Goal: Information Seeking & Learning: Understand process/instructions

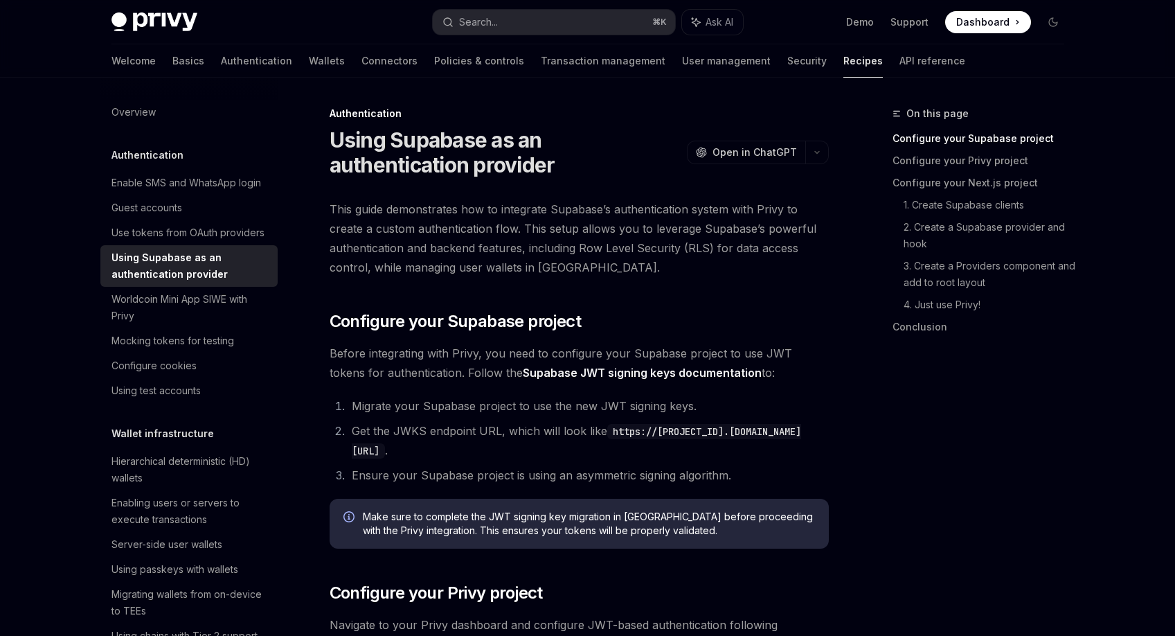
click at [592, 376] on link "Supabase JWT signing keys documentation" at bounding box center [642, 373] width 239 height 15
drag, startPoint x: 485, startPoint y: 313, endPoint x: 485, endPoint y: 332, distance: 19.4
click at [485, 315] on span "Configure your Supabase project" at bounding box center [455, 321] width 251 height 22
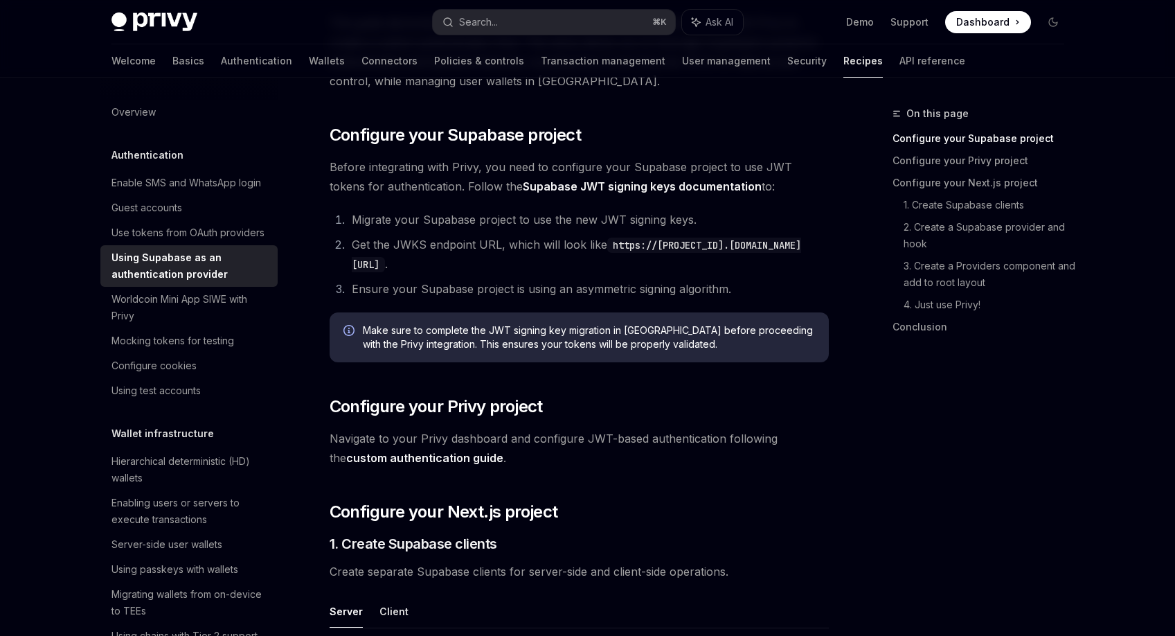
scroll to position [205, 0]
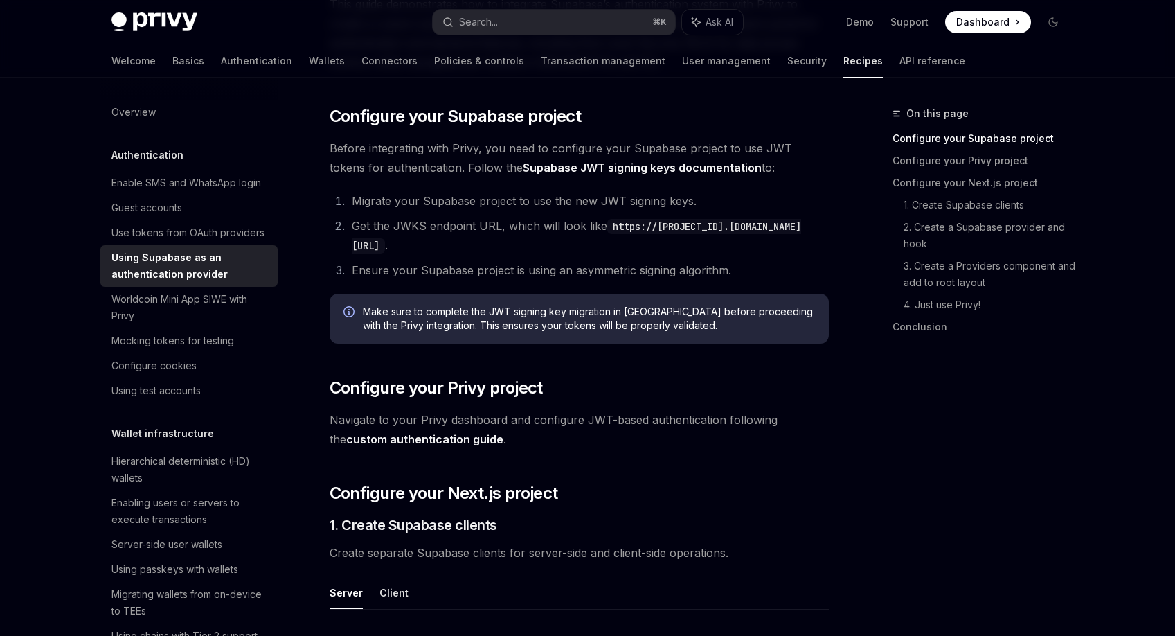
click at [820, 11] on div "Demo Support Dashboard Dashboard" at bounding box center [909, 22] width 310 height 22
click at [551, 248] on code "https://[PROJECT_ID].[DOMAIN_NAME][URL]" at bounding box center [576, 236] width 449 height 35
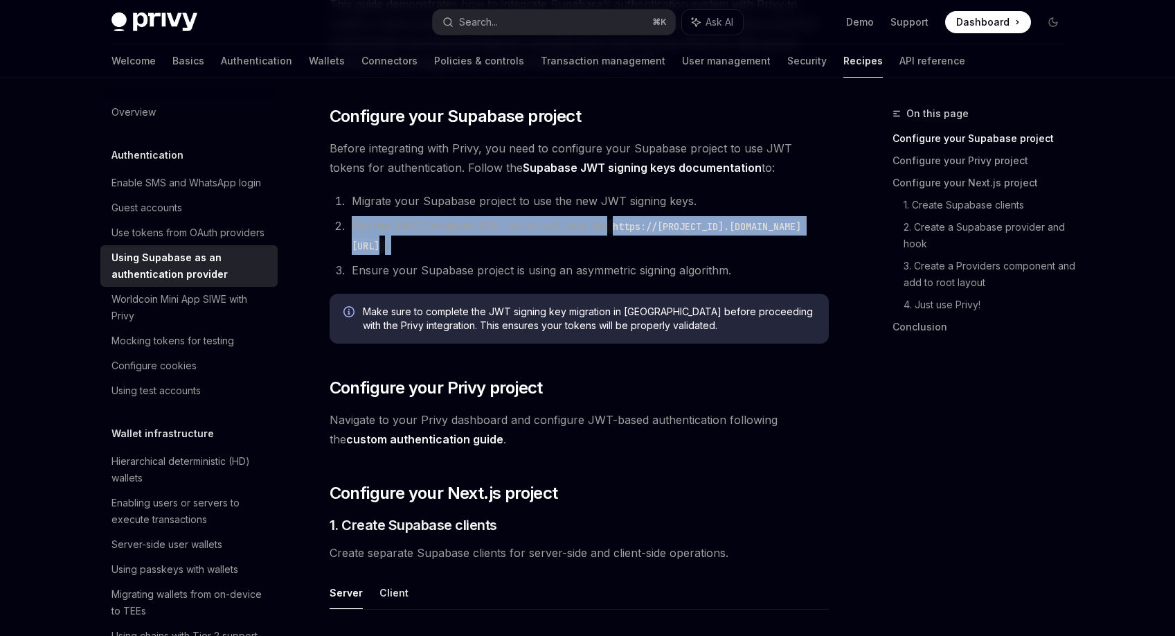
click at [551, 248] on code "https://[PROJECT_ID].[DOMAIN_NAME][URL]" at bounding box center [576, 236] width 449 height 35
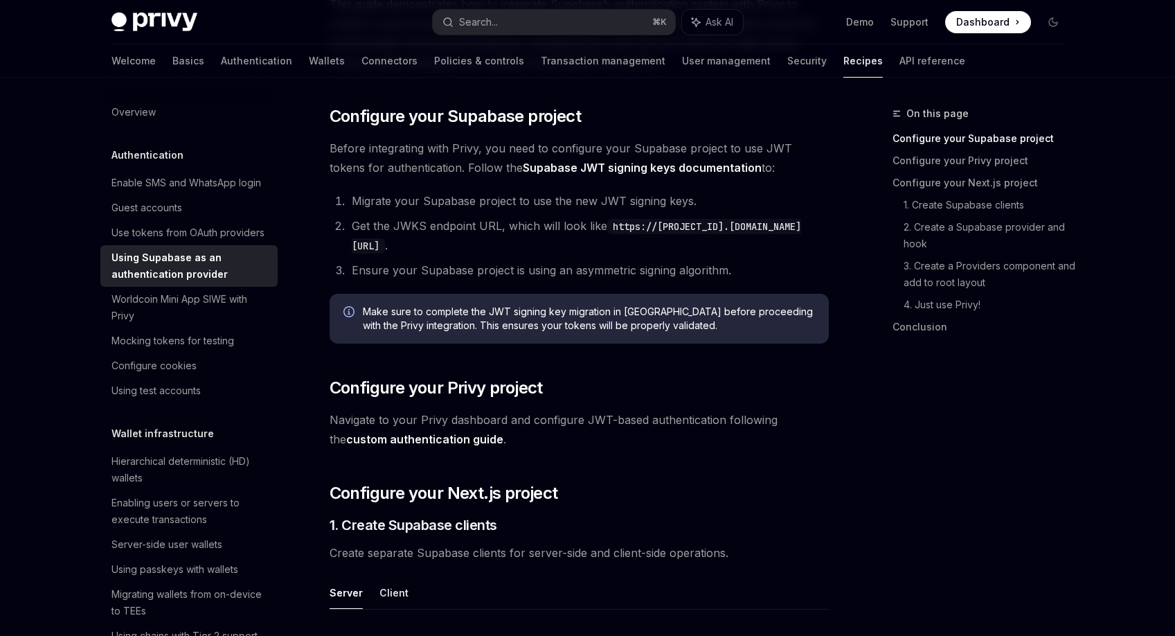
drag, startPoint x: 893, startPoint y: 78, endPoint x: 993, endPoint y: 18, distance: 116.5
click at [969, 46] on div "Welcome Basics Authentication Wallets Connectors Policies & controls Transactio…" at bounding box center [587, 60] width 1019 height 33
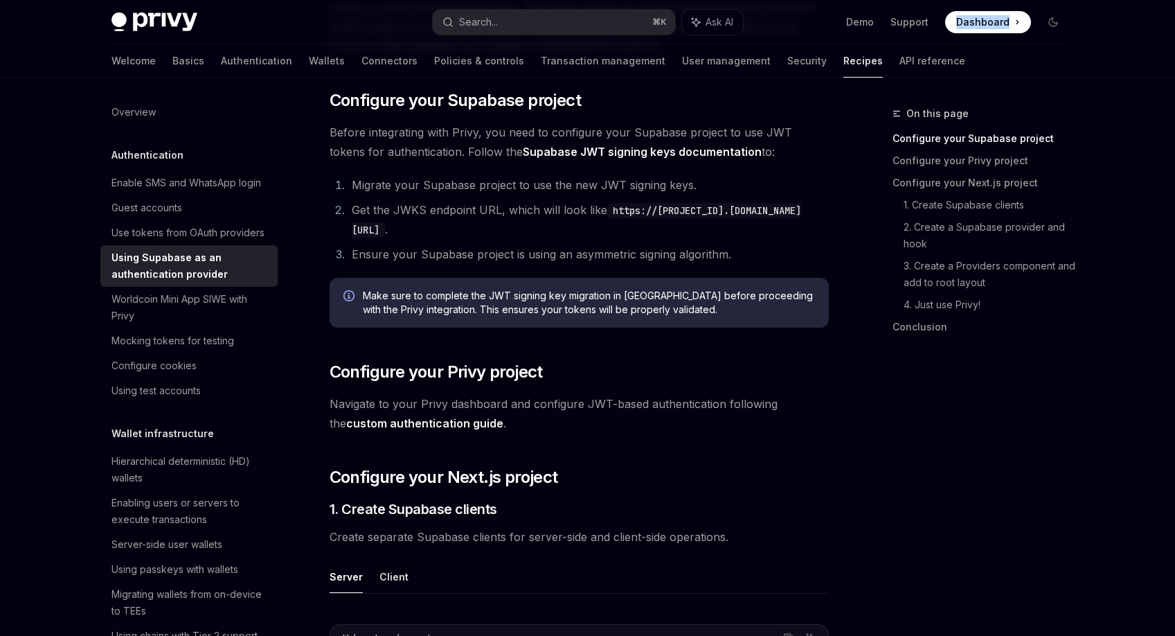
scroll to position [319, 0]
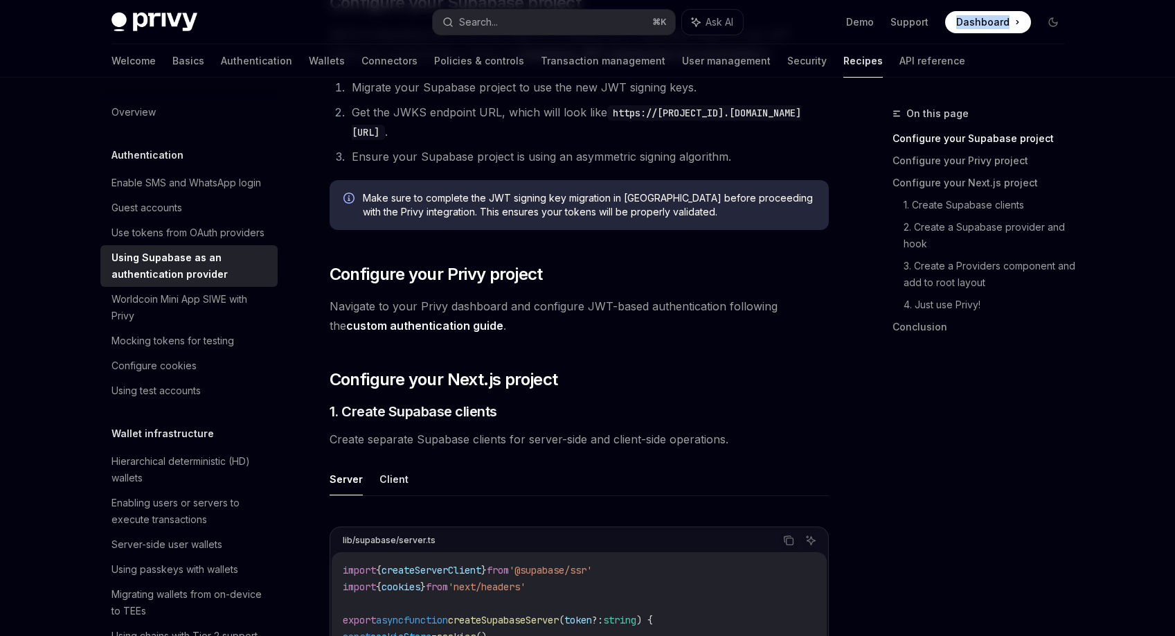
click at [426, 328] on link "custom authentication guide" at bounding box center [424, 326] width 157 height 15
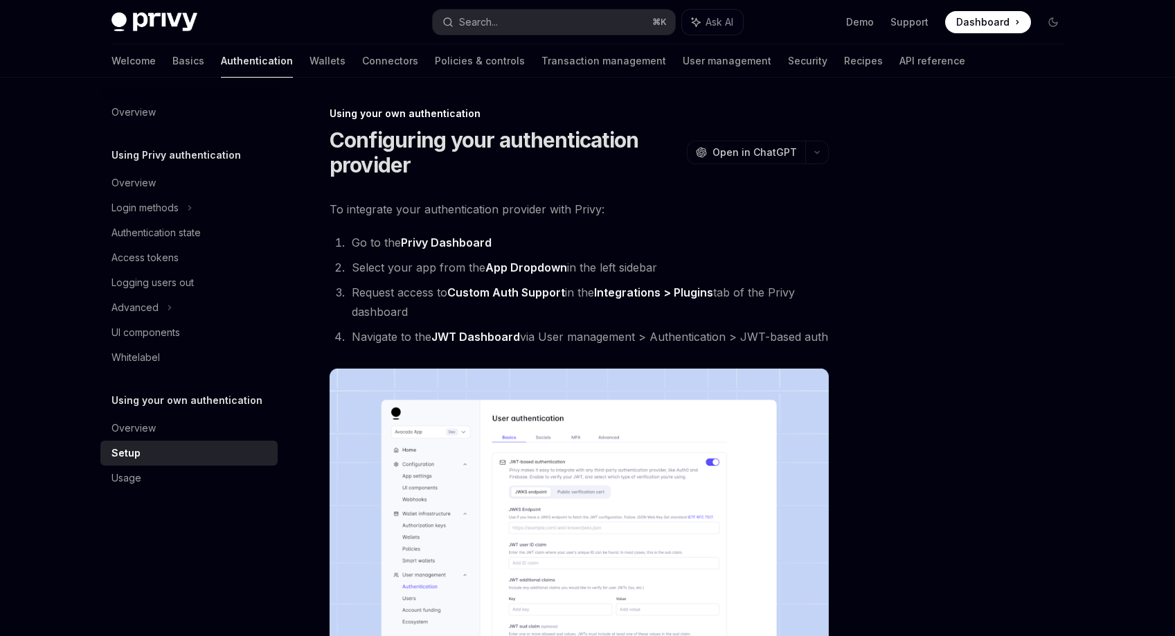
click at [1102, 114] on div "Privy Docs home page Search... ⌘ K Ask AI Demo Support Dashboard Dashboard Sear…" at bounding box center [587, 648] width 1175 height 1296
click at [924, 146] on div at bounding box center [970, 370] width 211 height 530
click at [930, 141] on div at bounding box center [970, 370] width 211 height 530
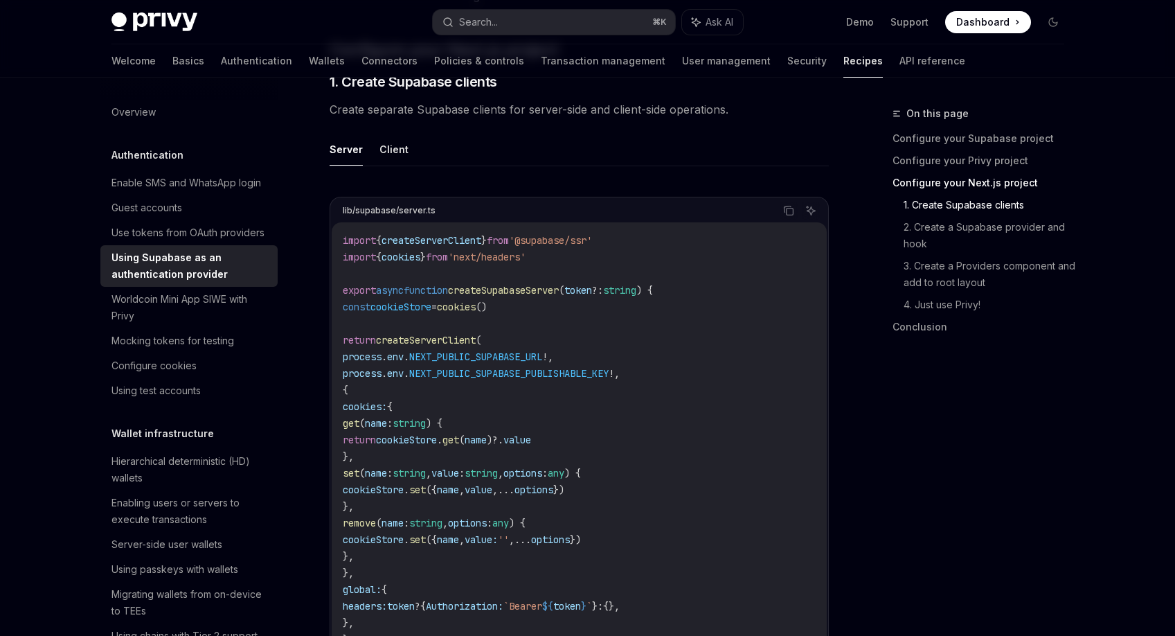
scroll to position [645, 0]
click at [379, 159] on button "Client" at bounding box center [393, 152] width 29 height 33
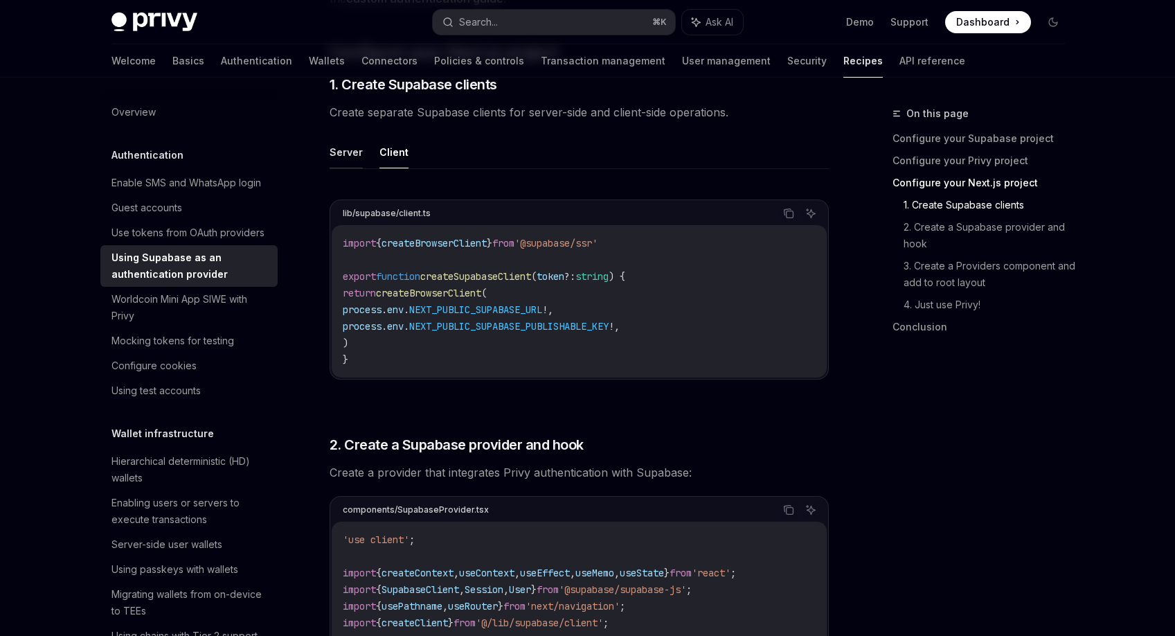
click at [359, 149] on button "Server" at bounding box center [346, 152] width 33 height 33
type textarea "*"
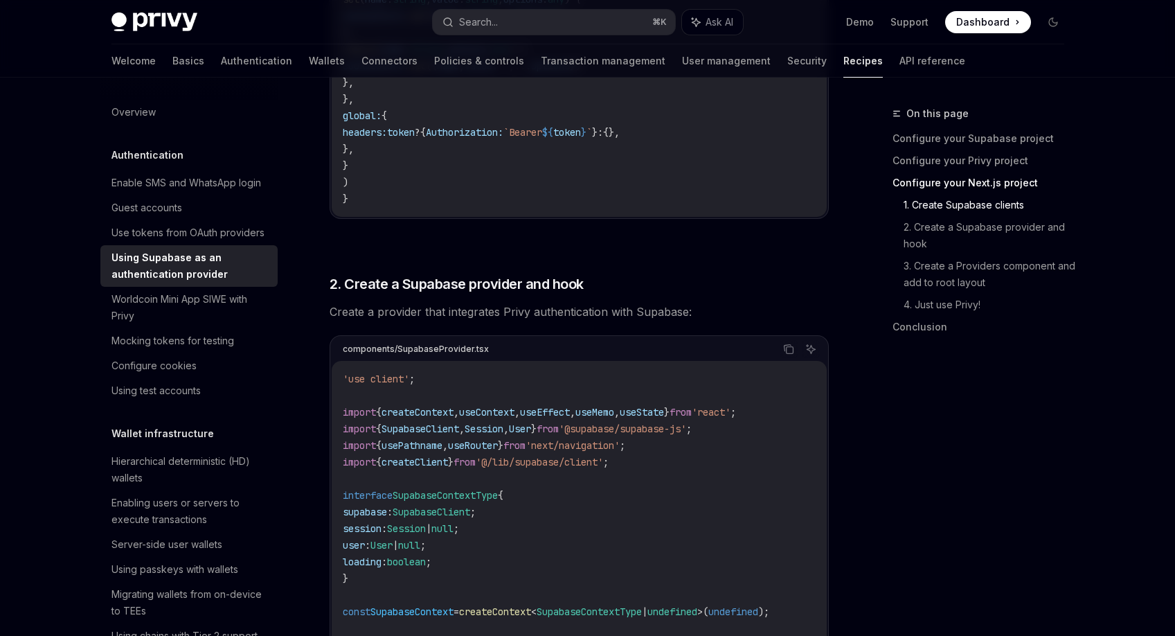
scroll to position [1128, 0]
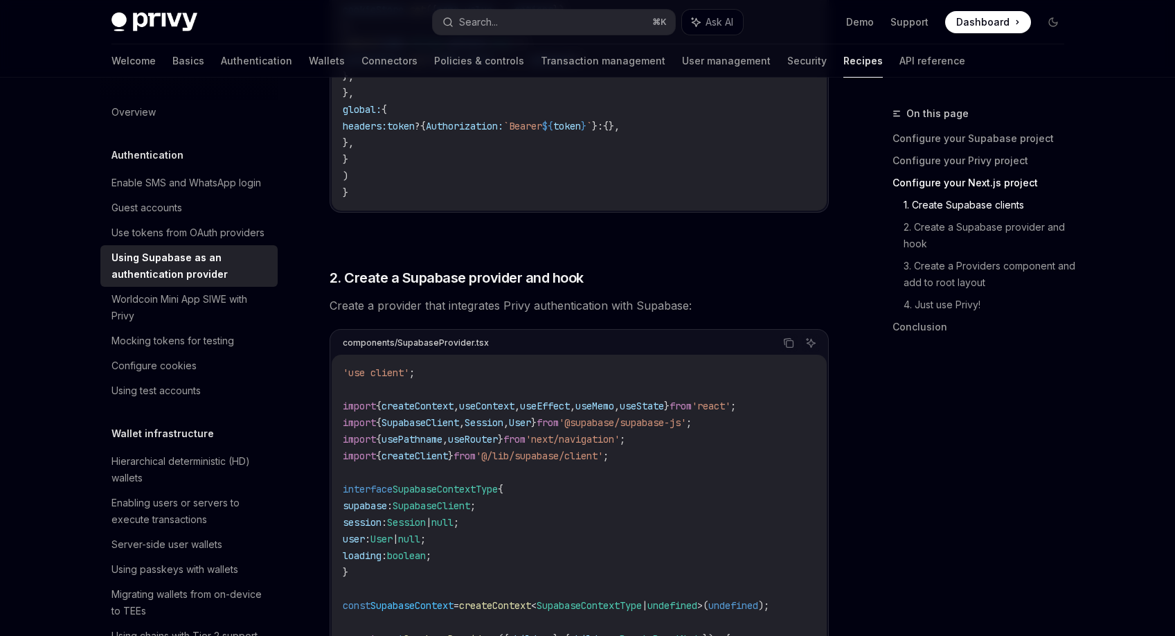
click at [409, 283] on span "2. Create a Supabase provider and hook" at bounding box center [457, 277] width 254 height 19
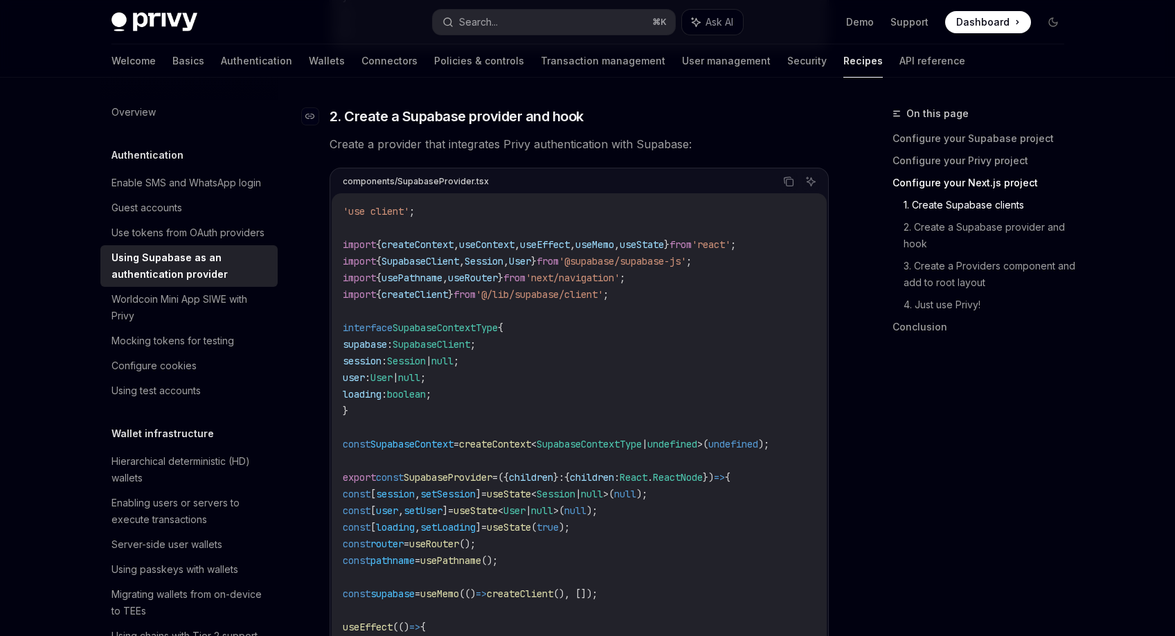
scroll to position [1291, 0]
click at [871, 377] on div "On this page Configure your Supabase project Configure your Privy project Confi…" at bounding box center [970, 370] width 211 height 530
click at [891, 404] on div "On this page Configure your Supabase project Configure your Privy project Confi…" at bounding box center [970, 370] width 211 height 530
click at [896, 399] on div "On this page Configure your Supabase project Configure your Privy project Confi…" at bounding box center [970, 370] width 211 height 530
click at [888, 386] on div "On this page Configure your Supabase project Configure your Privy project Confi…" at bounding box center [970, 370] width 211 height 530
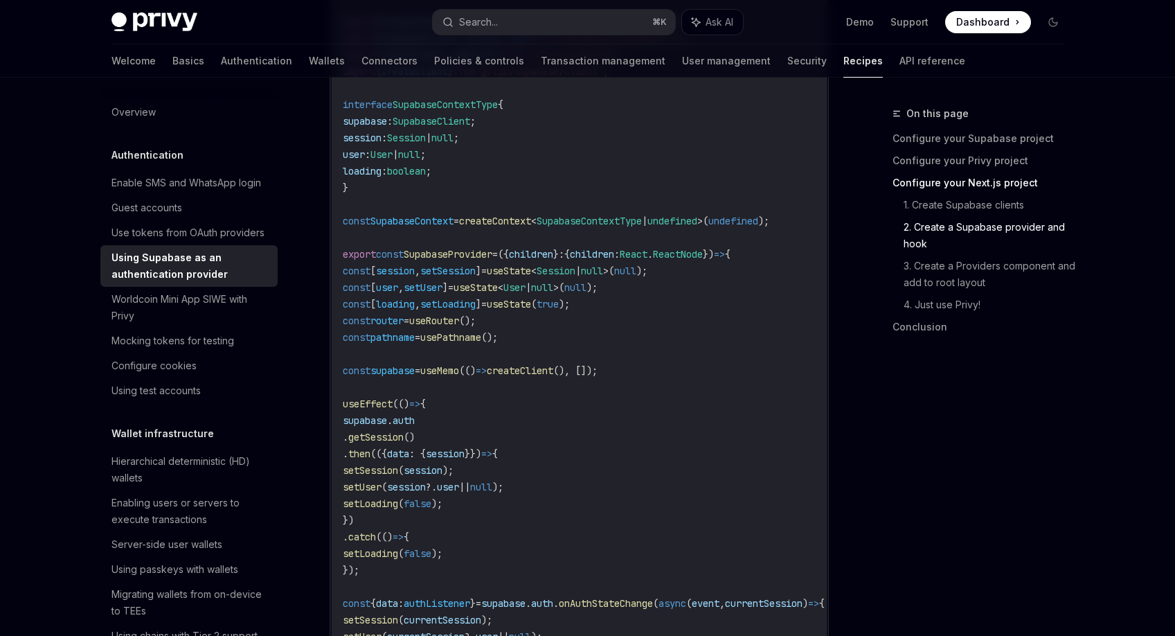
scroll to position [1730, 0]
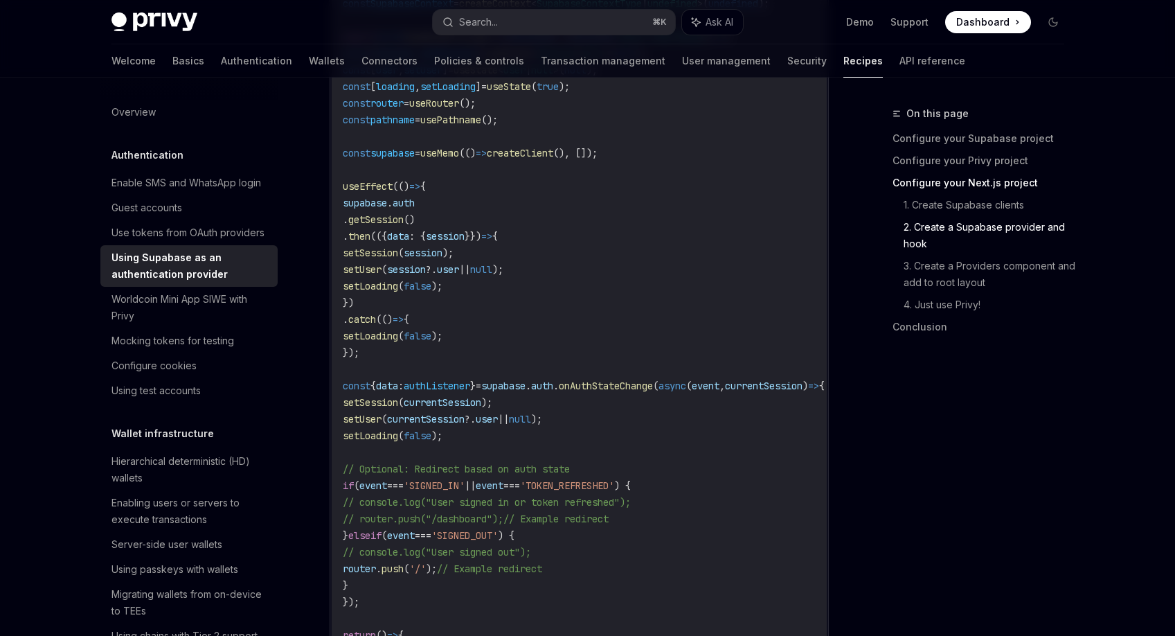
click at [865, 391] on div "On this page Configure your Supabase project Configure your Privy project Confi…" at bounding box center [970, 370] width 211 height 530
drag, startPoint x: 883, startPoint y: 392, endPoint x: 933, endPoint y: 393, distance: 49.9
click at [888, 391] on div "On this page Configure your Supabase project Configure your Privy project Confi…" at bounding box center [970, 370] width 211 height 530
click at [961, 393] on div "On this page Configure your Supabase project Configure your Privy project Confi…" at bounding box center [970, 370] width 211 height 530
drag, startPoint x: 938, startPoint y: 393, endPoint x: 945, endPoint y: 378, distance: 16.1
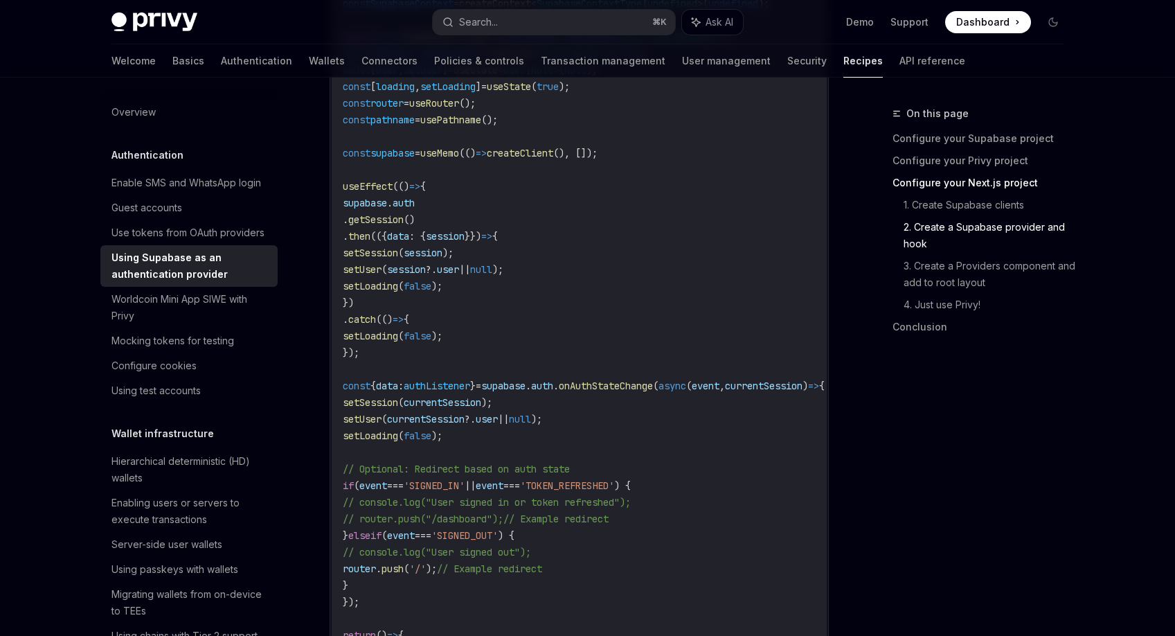
click at [937, 391] on div "On this page Configure your Supabase project Configure your Privy project Confi…" at bounding box center [970, 370] width 211 height 530
click at [948, 376] on div "On this page Configure your Supabase project Configure your Privy project Confi…" at bounding box center [970, 370] width 211 height 530
click at [924, 376] on div "On this page Configure your Supabase project Configure your Privy project Confi…" at bounding box center [970, 370] width 211 height 530
click at [911, 382] on div "On this page Configure your Supabase project Configure your Privy project Confi…" at bounding box center [970, 370] width 211 height 530
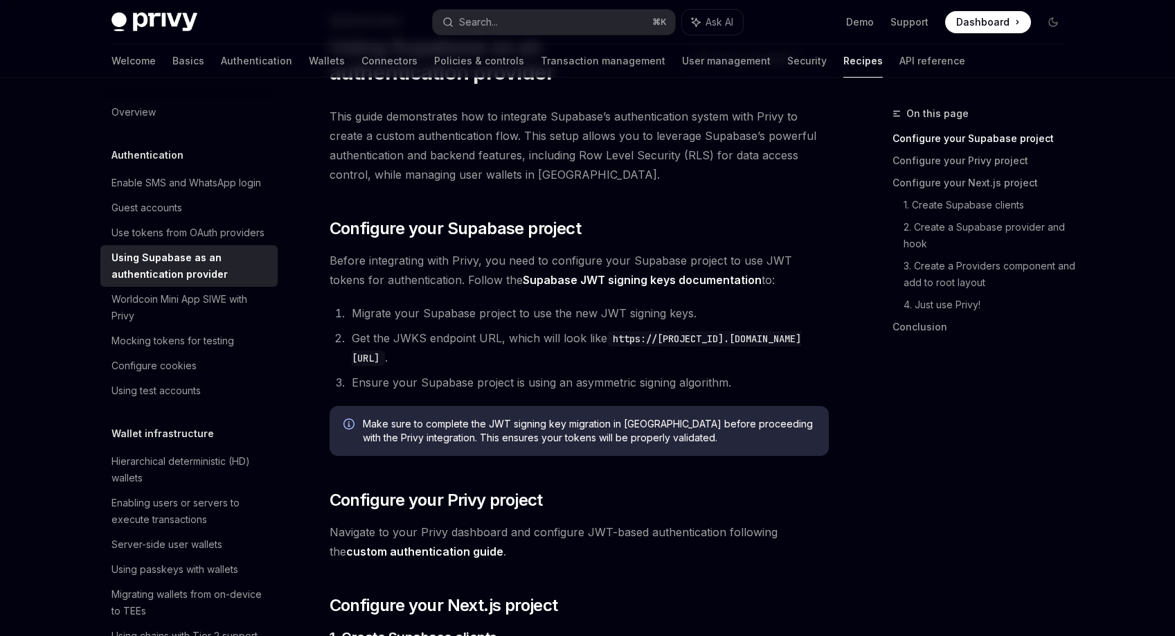
scroll to position [0, 0]
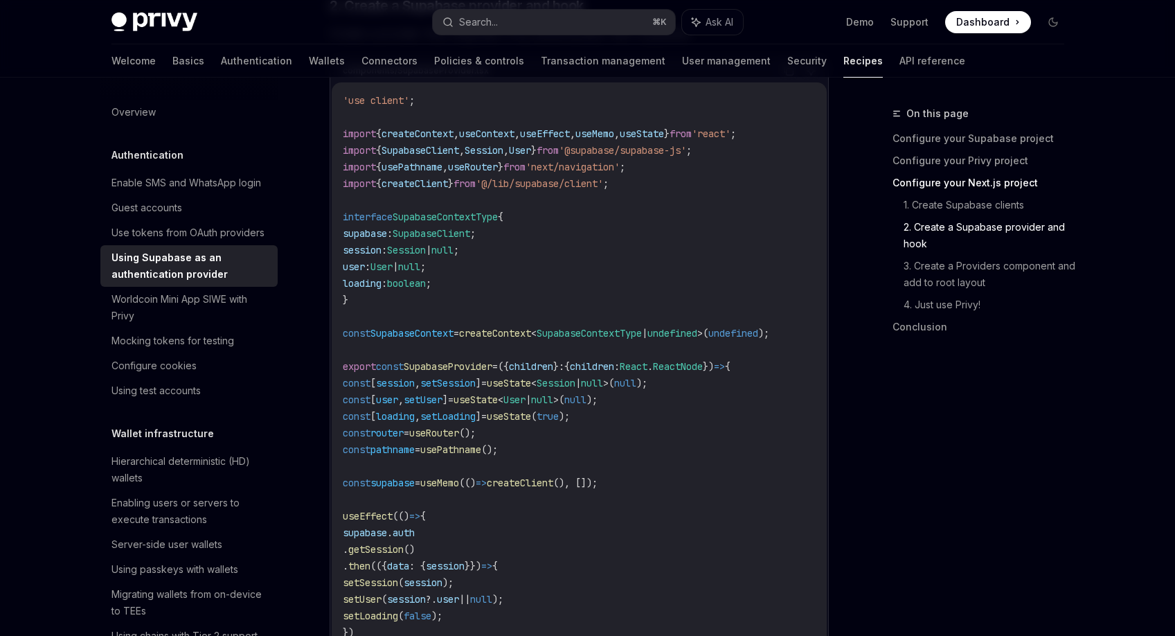
scroll to position [1658, 0]
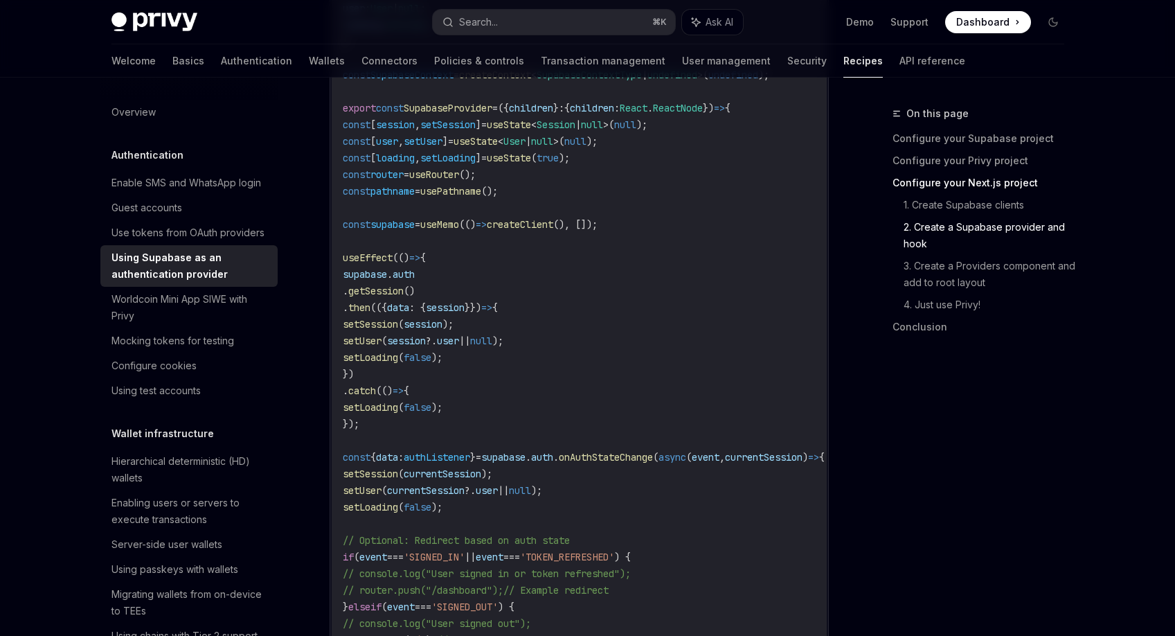
drag, startPoint x: 931, startPoint y: 375, endPoint x: 948, endPoint y: 367, distance: 18.9
click at [930, 375] on div "On this page Configure your Supabase project Configure your Privy project Confi…" at bounding box center [970, 370] width 211 height 530
click at [1077, 360] on div "Overview Authentication Enable SMS and WhatsApp login Guest accounts Use tokens…" at bounding box center [587, 463] width 1019 height 4089
drag, startPoint x: 891, startPoint y: 399, endPoint x: 958, endPoint y: 390, distance: 67.8
click at [927, 393] on div "On this page Configure your Supabase project Configure your Privy project Confi…" at bounding box center [970, 370] width 211 height 530
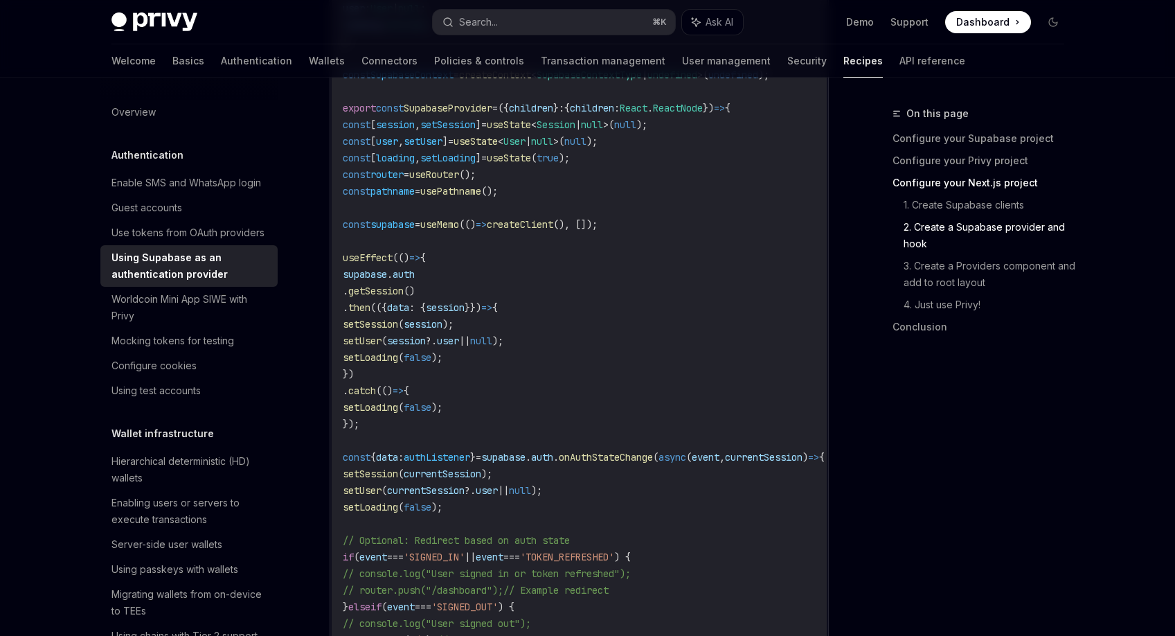
drag, startPoint x: 1101, startPoint y: 389, endPoint x: 900, endPoint y: 391, distance: 200.8
click at [1095, 390] on div "Privy Docs home page Search... ⌘ K Ask AI Demo Support Dashboard Dashboard Sear…" at bounding box center [587, 425] width 1175 height 4167
drag, startPoint x: 891, startPoint y: 393, endPoint x: 912, endPoint y: 384, distance: 22.4
click at [904, 388] on div "On this page Configure your Supabase project Configure your Privy project Confi…" at bounding box center [970, 370] width 211 height 530
click at [942, 376] on div "On this page Configure your Supabase project Configure your Privy project Confi…" at bounding box center [970, 370] width 211 height 530
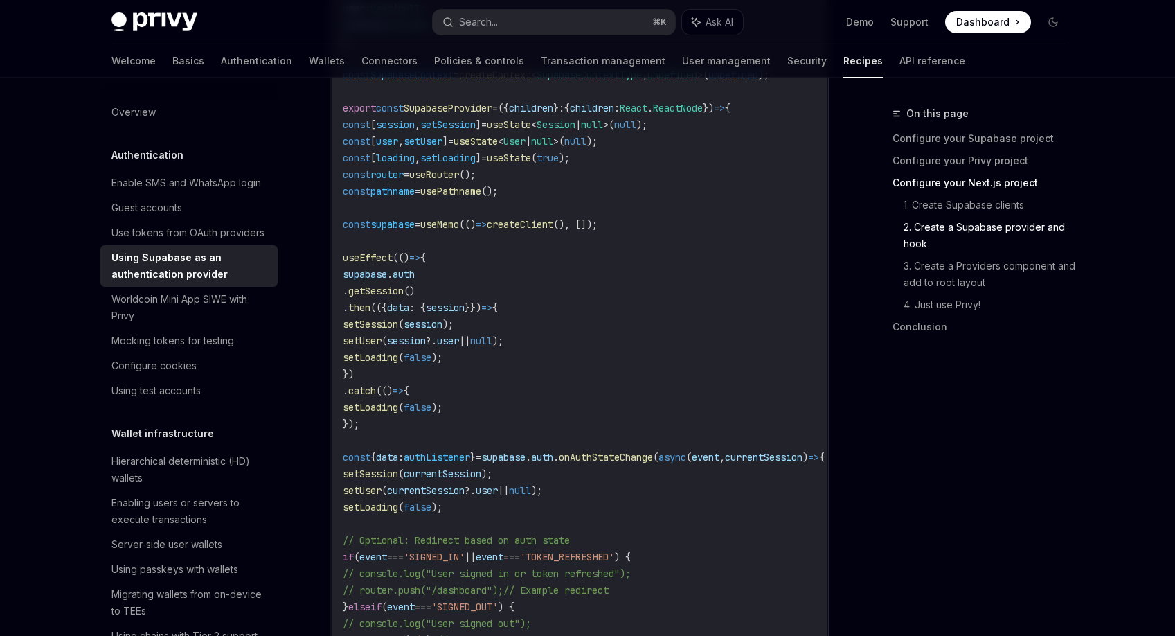
click at [897, 354] on div "On this page Configure your Supabase project Configure your Privy project Confi…" at bounding box center [970, 370] width 211 height 530
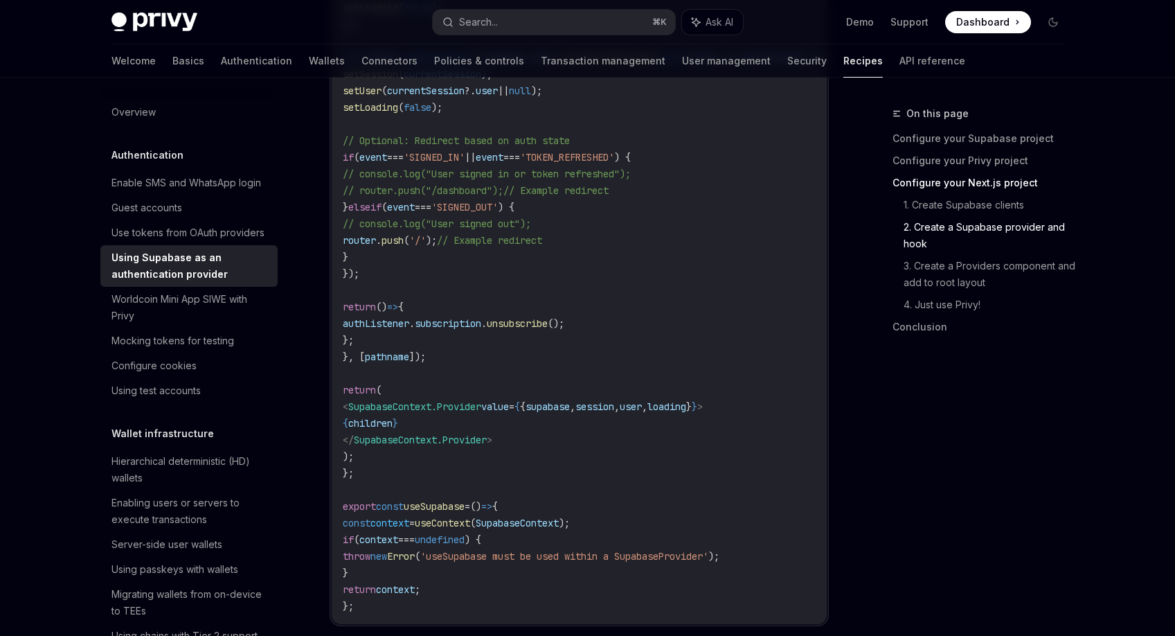
scroll to position [2061, 0]
click at [926, 431] on div "On this page Configure your Supabase project Configure your Privy project Confi…" at bounding box center [970, 370] width 211 height 530
drag, startPoint x: 937, startPoint y: 406, endPoint x: 956, endPoint y: 390, distance: 25.0
click at [936, 404] on div "On this page Configure your Supabase project Configure your Privy project Confi…" at bounding box center [970, 370] width 211 height 530
click at [960, 388] on div "On this page Configure your Supabase project Configure your Privy project Confi…" at bounding box center [970, 370] width 211 height 530
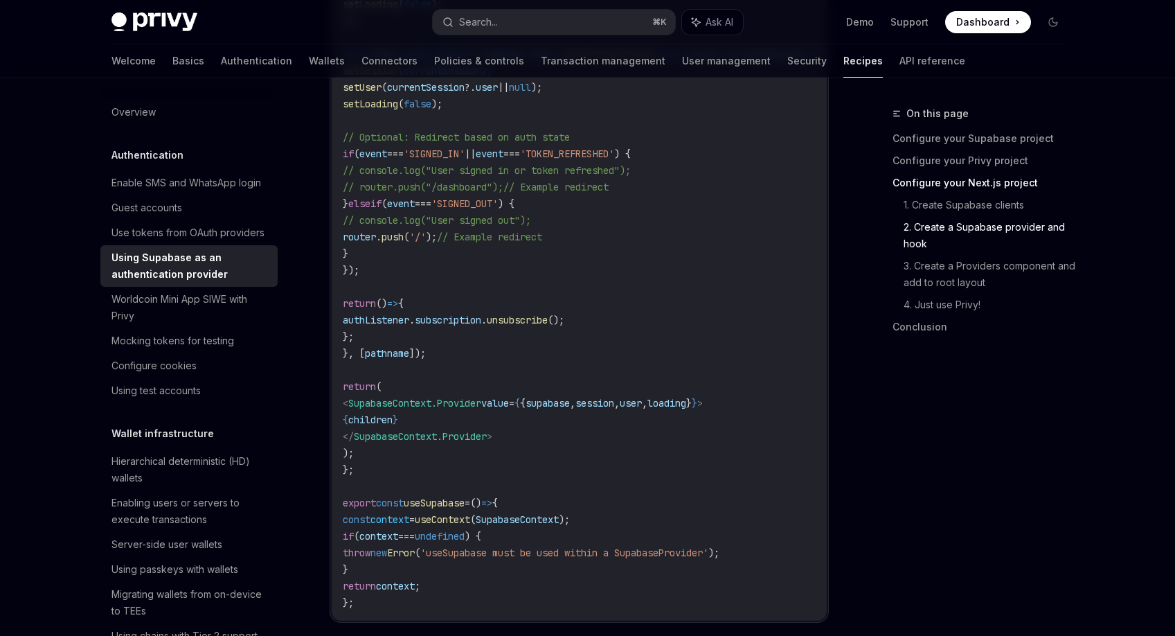
click at [924, 400] on div "On this page Configure your Supabase project Configure your Privy project Confi…" at bounding box center [970, 370] width 211 height 530
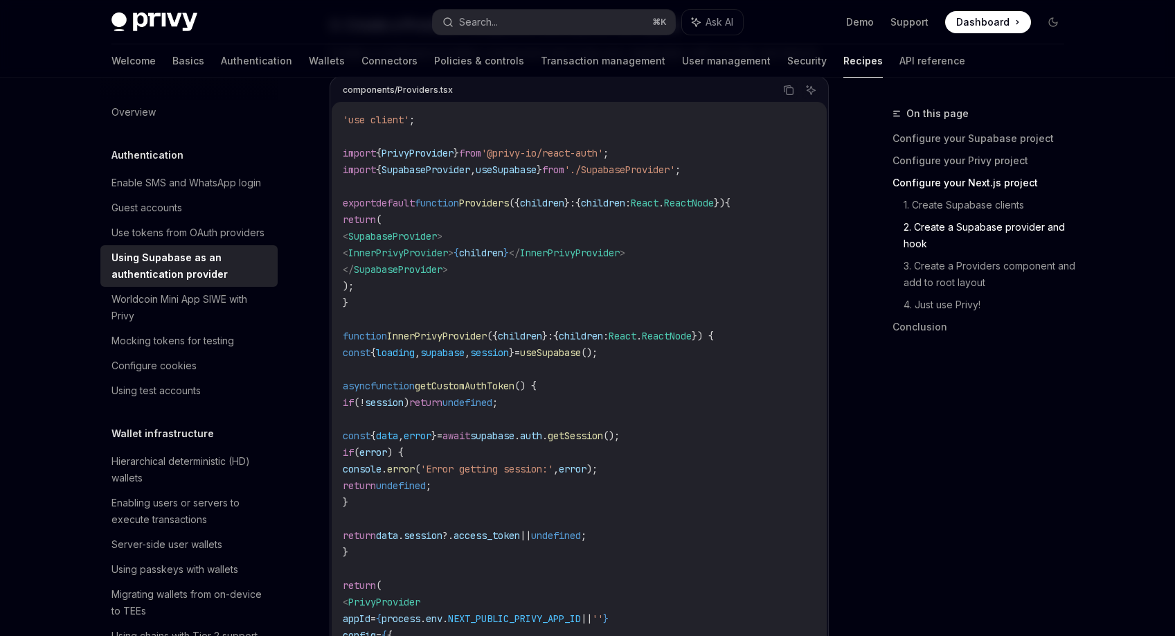
scroll to position [2703, 0]
click at [920, 403] on div "On this page Configure your Supabase project Configure your Privy project Confi…" at bounding box center [970, 370] width 211 height 530
click at [929, 396] on div "On this page Configure your Supabase project Configure your Privy project Confi…" at bounding box center [970, 370] width 211 height 530
click at [929, 381] on div "On this page Configure your Supabase project Configure your Privy project Confi…" at bounding box center [970, 370] width 211 height 530
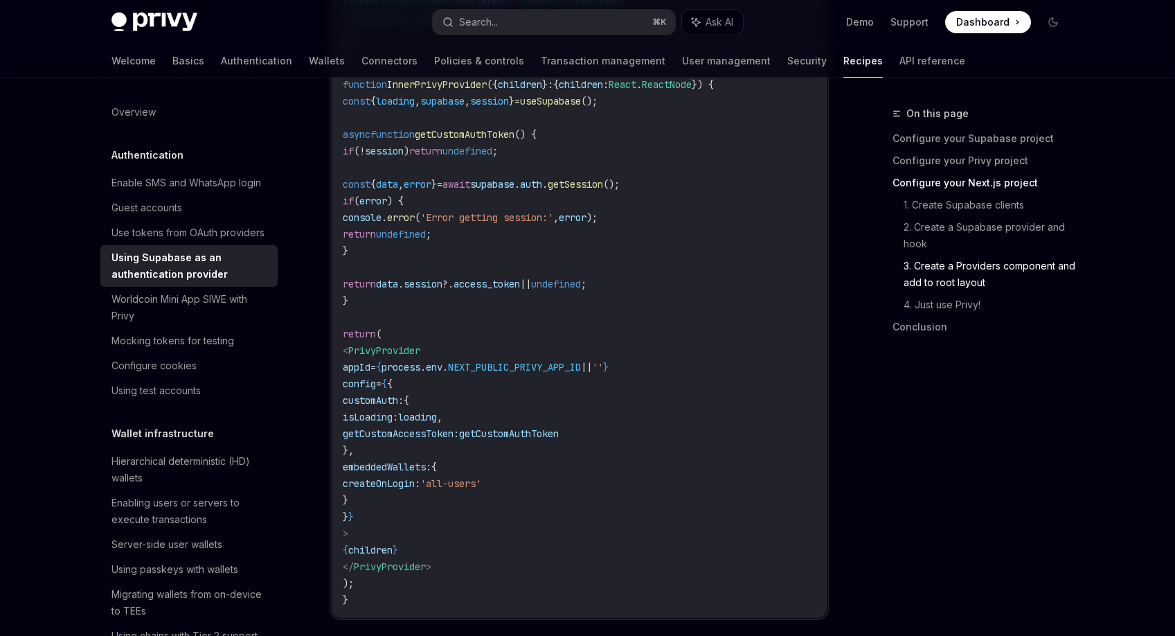
scroll to position [2955, 0]
click at [923, 384] on div "On this page Configure your Supabase project Configure your Privy project Confi…" at bounding box center [970, 370] width 211 height 530
click at [933, 379] on div "On this page Configure your Supabase project Configure your Privy project Confi…" at bounding box center [970, 370] width 211 height 530
click at [933, 377] on div "On this page Configure your Supabase project Configure your Privy project Confi…" at bounding box center [970, 370] width 211 height 530
click at [919, 380] on div "On this page Configure your Supabase project Configure your Privy project Confi…" at bounding box center [970, 370] width 211 height 530
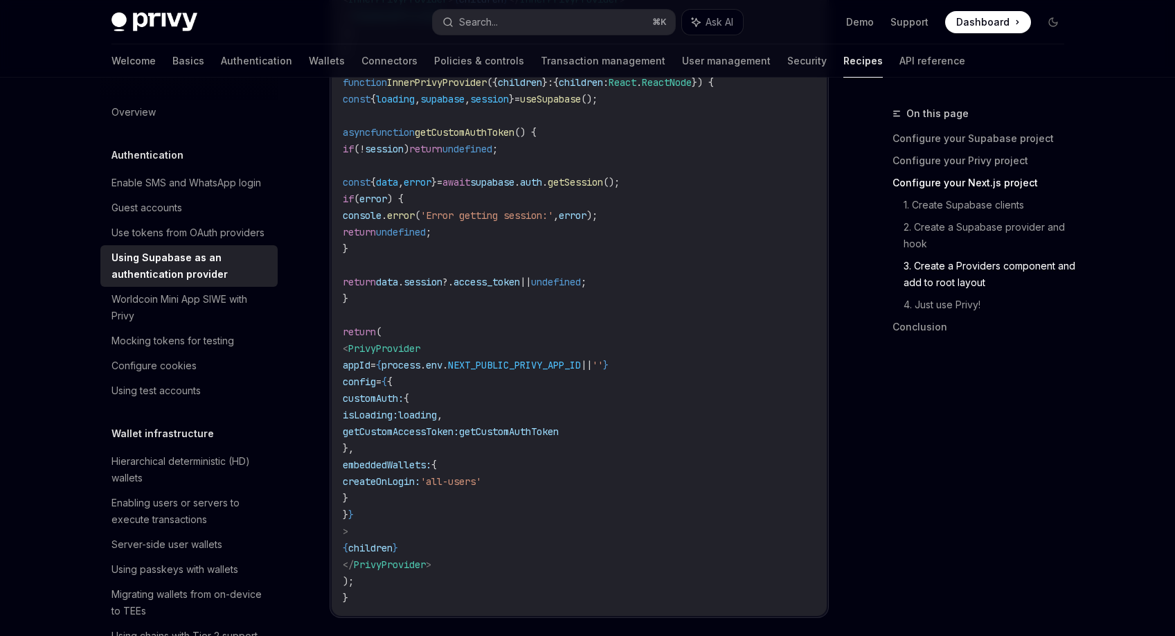
click at [943, 370] on div "On this page Configure your Supabase project Configure your Privy project Confi…" at bounding box center [970, 370] width 211 height 530
click at [946, 373] on div "On this page Configure your Supabase project Configure your Privy project Confi…" at bounding box center [970, 370] width 211 height 530
click at [953, 370] on div "On this page Configure your Supabase project Configure your Privy project Confi…" at bounding box center [970, 370] width 211 height 530
click at [956, 366] on div "On this page Configure your Supabase project Configure your Privy project Confi…" at bounding box center [970, 370] width 211 height 530
click at [951, 369] on div "On this page Configure your Supabase project Configure your Privy project Confi…" at bounding box center [970, 370] width 211 height 530
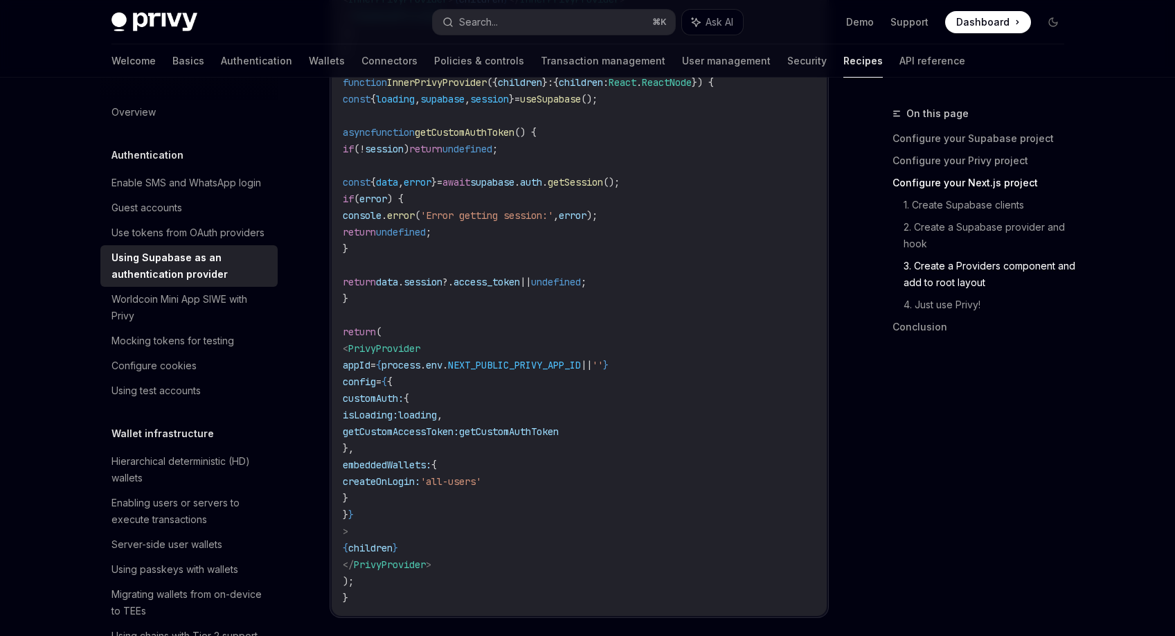
click at [951, 369] on div "On this page Configure your Supabase project Configure your Privy project Confi…" at bounding box center [970, 370] width 211 height 530
click at [956, 365] on div "On this page Configure your Supabase project Configure your Privy project Confi…" at bounding box center [970, 370] width 211 height 530
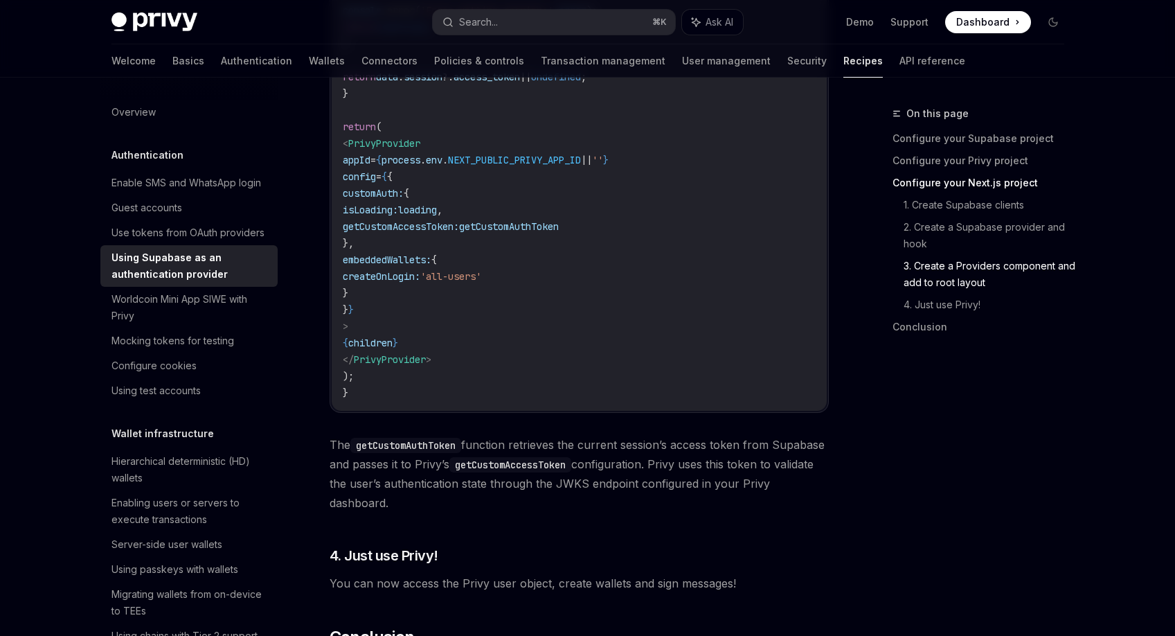
scroll to position [3202, 0]
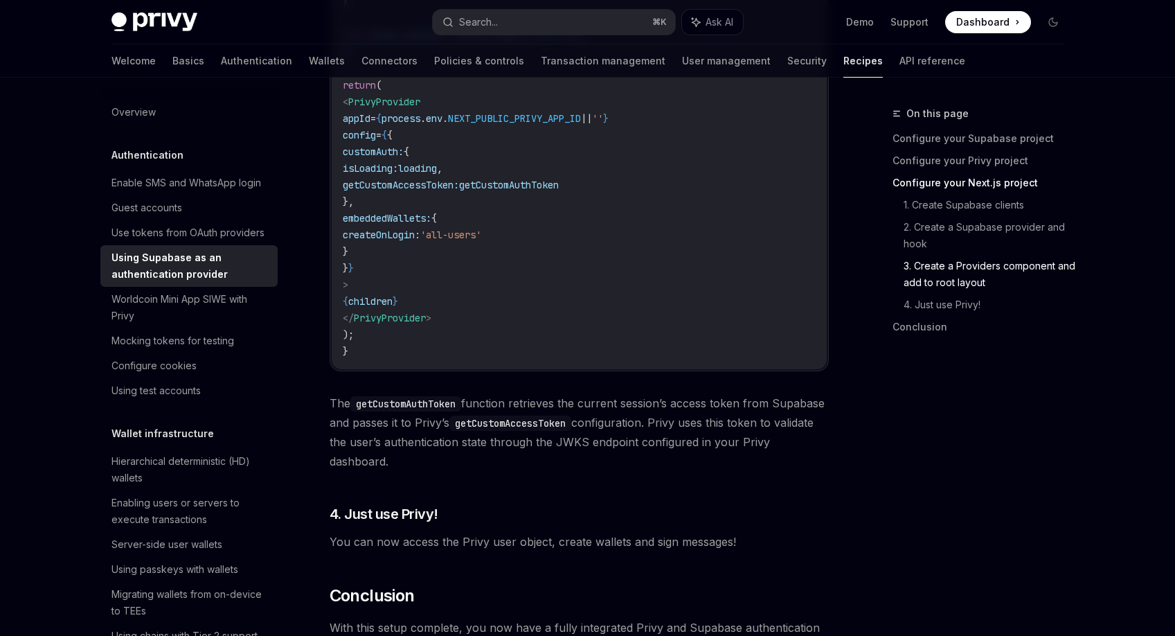
click at [951, 366] on div "On this page Configure your Supabase project Configure your Privy project Confi…" at bounding box center [970, 370] width 211 height 530
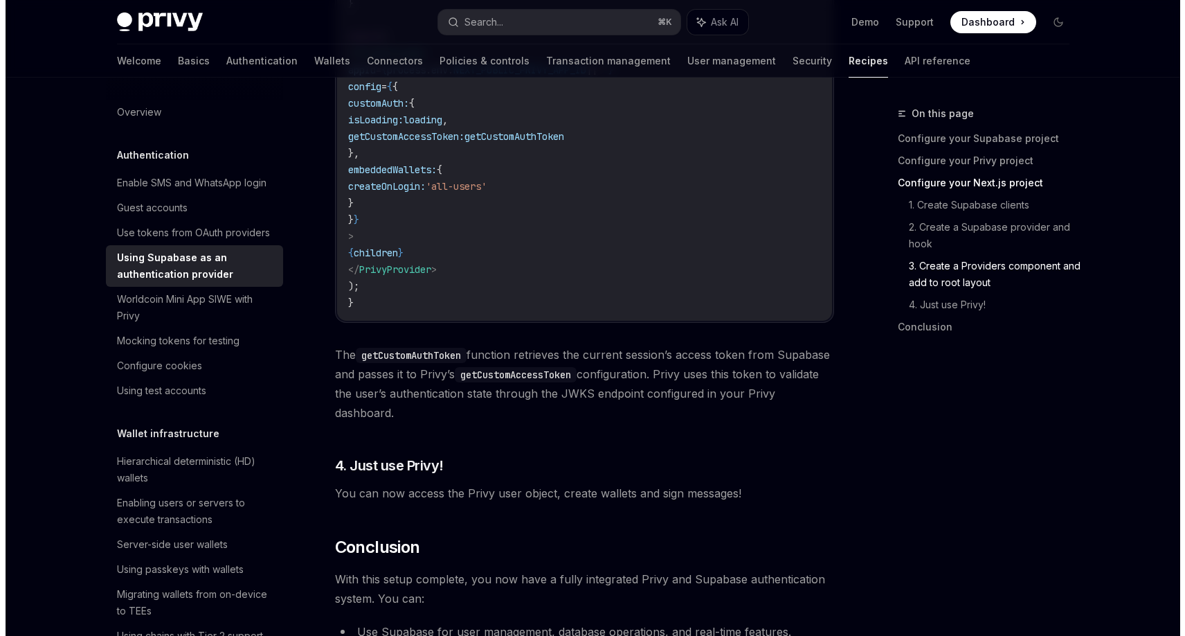
scroll to position [3321, 0]
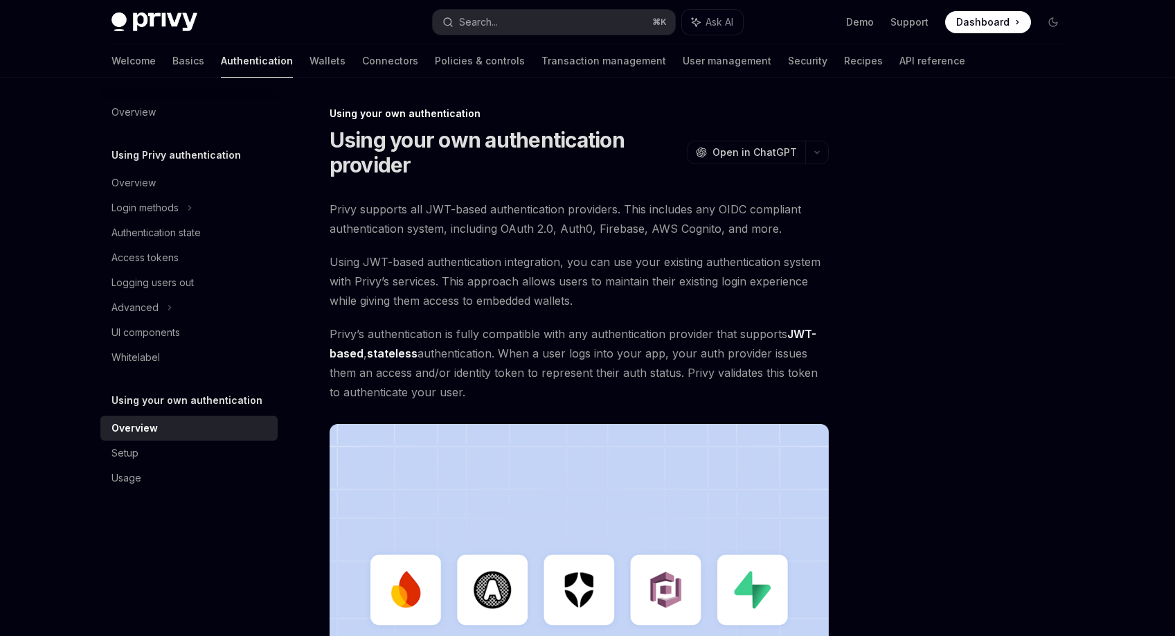
click at [954, 213] on div at bounding box center [970, 370] width 211 height 530
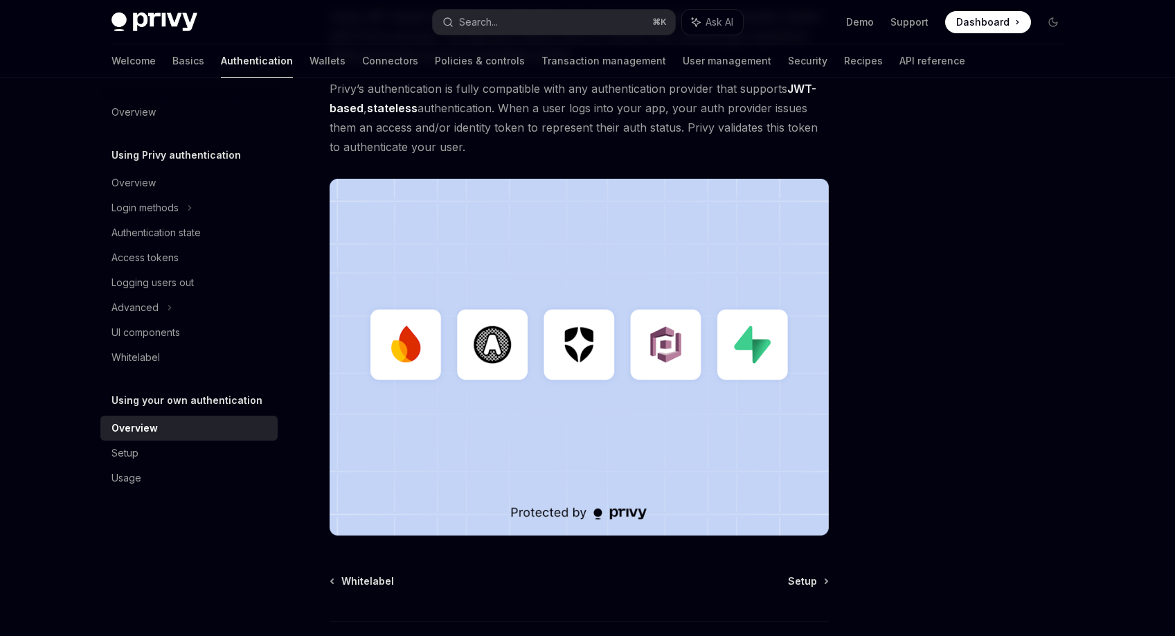
scroll to position [338, 0]
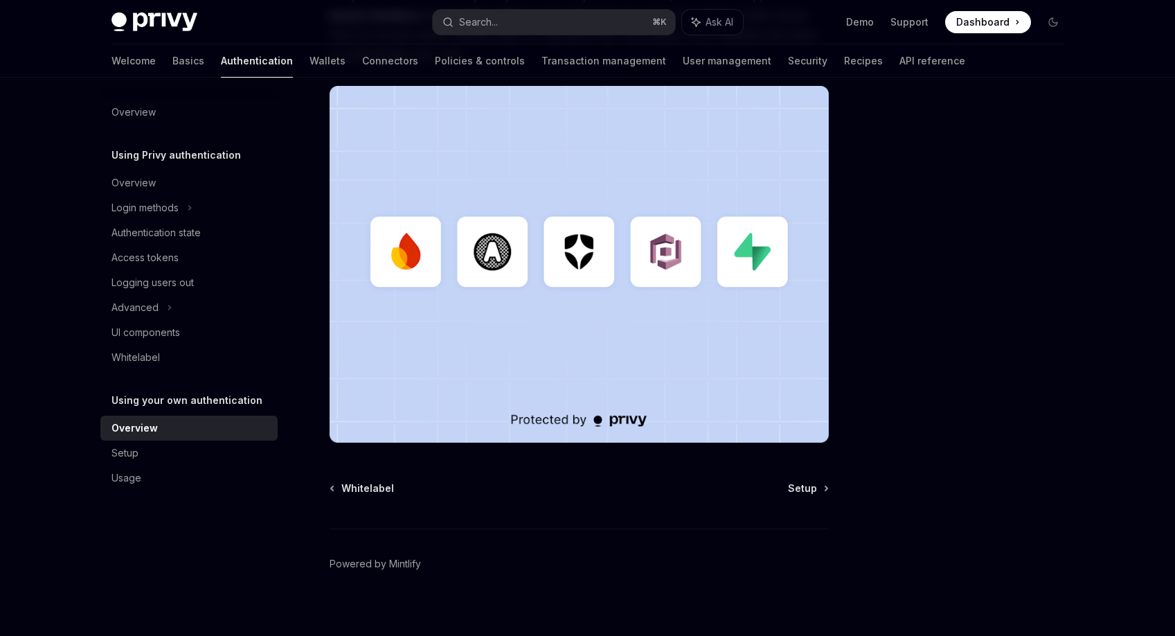
click at [918, 264] on div at bounding box center [970, 370] width 211 height 530
click at [932, 249] on div at bounding box center [970, 370] width 211 height 530
click at [933, 260] on div at bounding box center [970, 370] width 211 height 530
click at [936, 251] on div at bounding box center [970, 370] width 211 height 530
click at [181, 448] on div "Setup" at bounding box center [190, 453] width 158 height 17
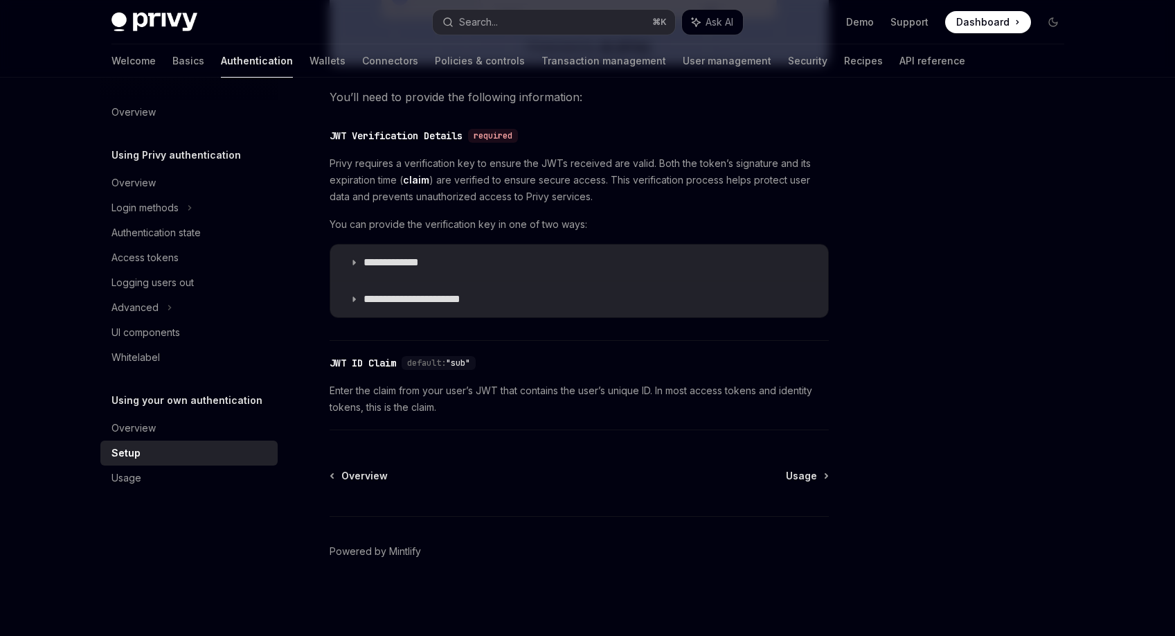
scroll to position [657, 0]
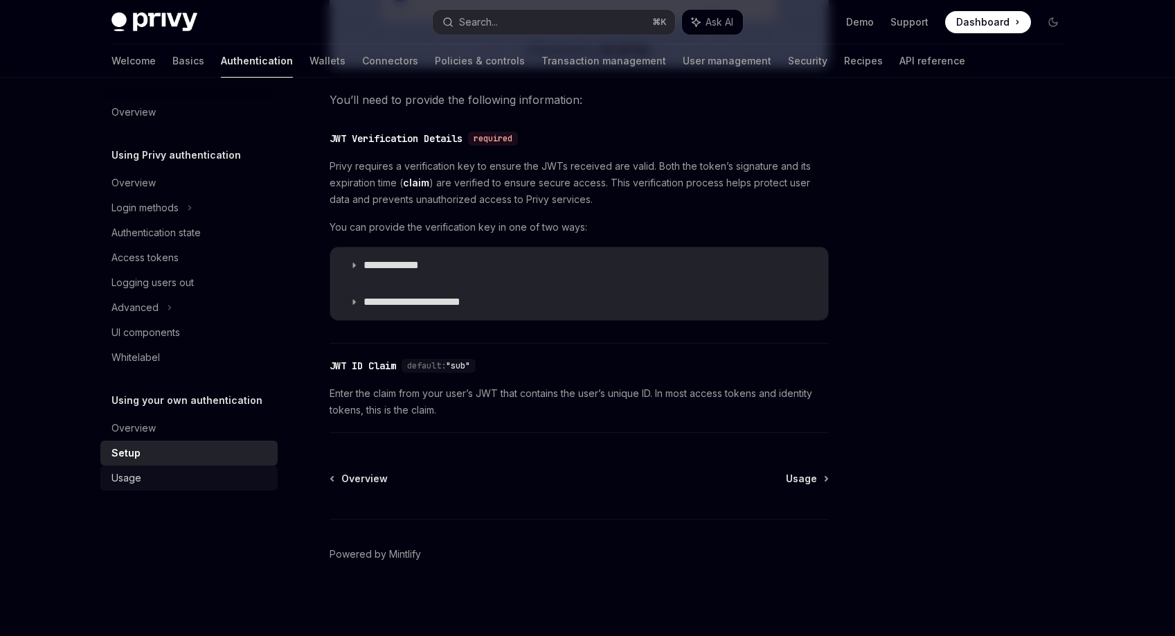
click at [217, 469] on link "Usage" at bounding box center [188, 477] width 177 height 25
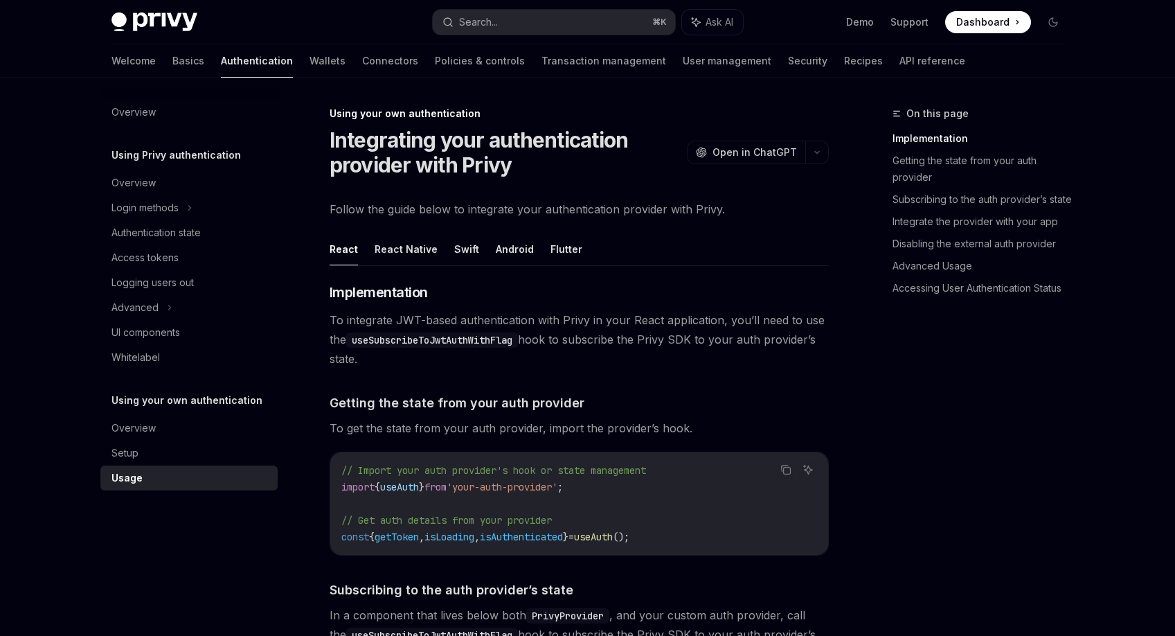
click at [767, 339] on span "To integrate JWT-based authentication with Privy in your React application, you…" at bounding box center [579, 339] width 499 height 58
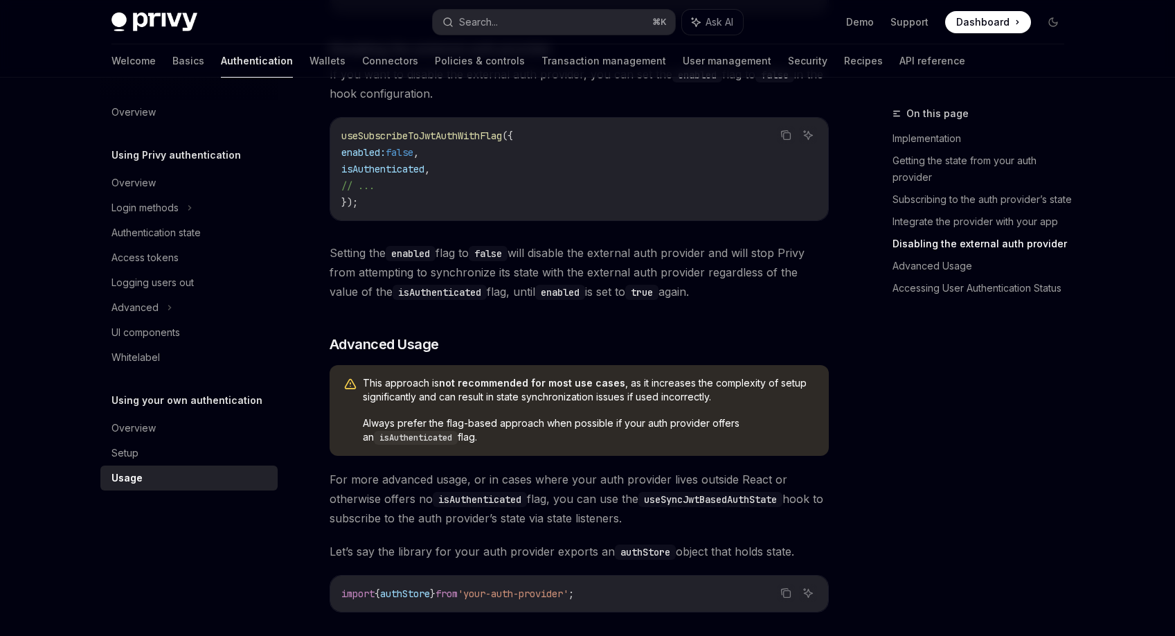
scroll to position [1547, 0]
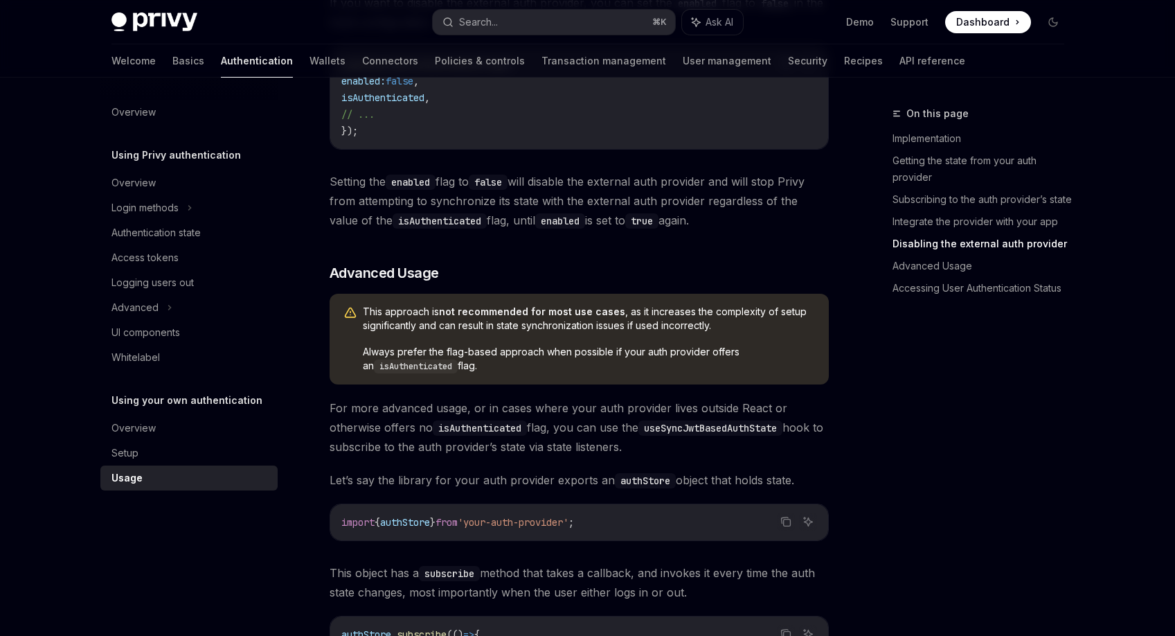
click at [949, 398] on div "On this page Implementation Getting the state from your auth provider Subscribi…" at bounding box center [970, 370] width 211 height 530
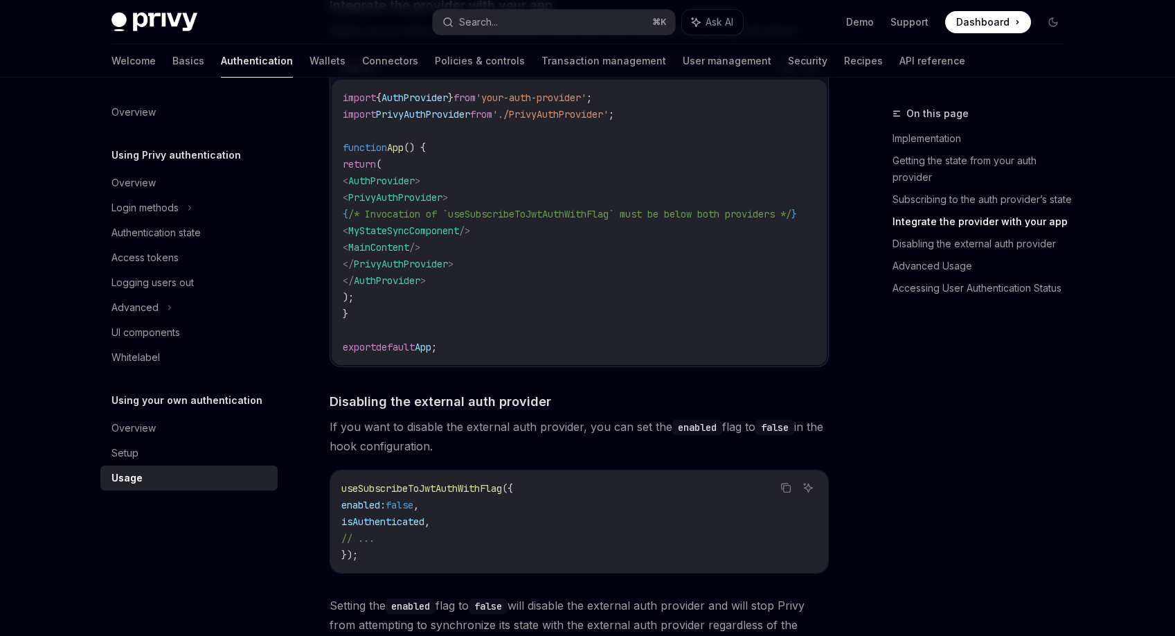
scroll to position [629, 0]
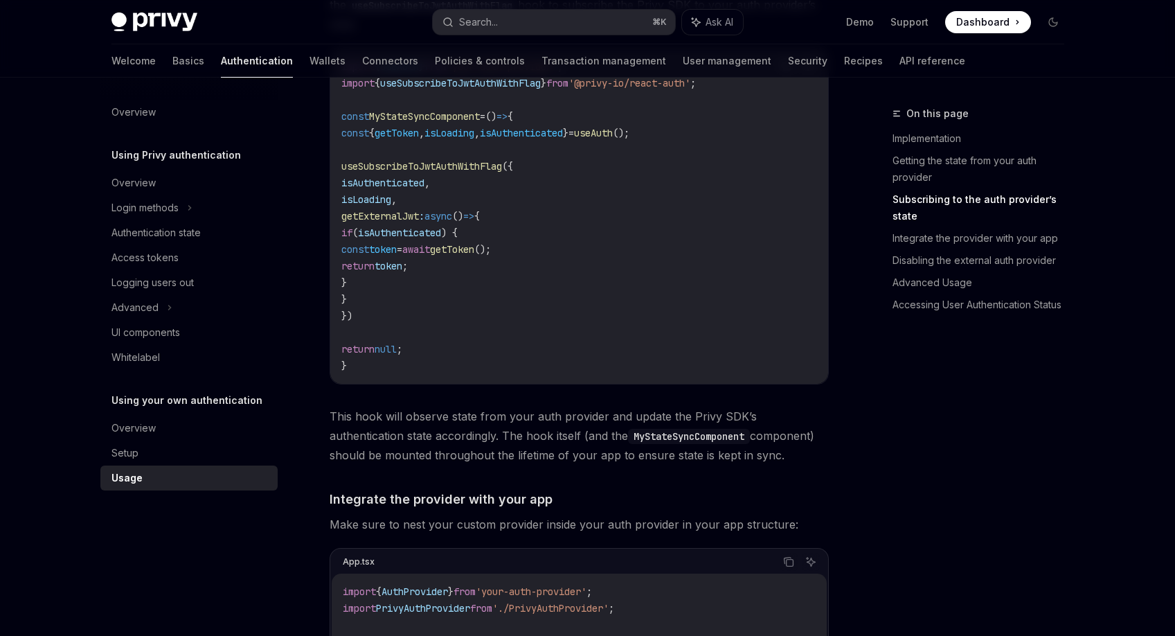
click at [940, 402] on div "On this page Implementation Getting the state from your auth provider Subscribi…" at bounding box center [970, 370] width 211 height 530
click at [935, 373] on div "On this page Implementation Getting the state from your auth provider Subscribi…" at bounding box center [970, 370] width 211 height 530
click at [233, 364] on div "Whitelabel" at bounding box center [190, 357] width 158 height 17
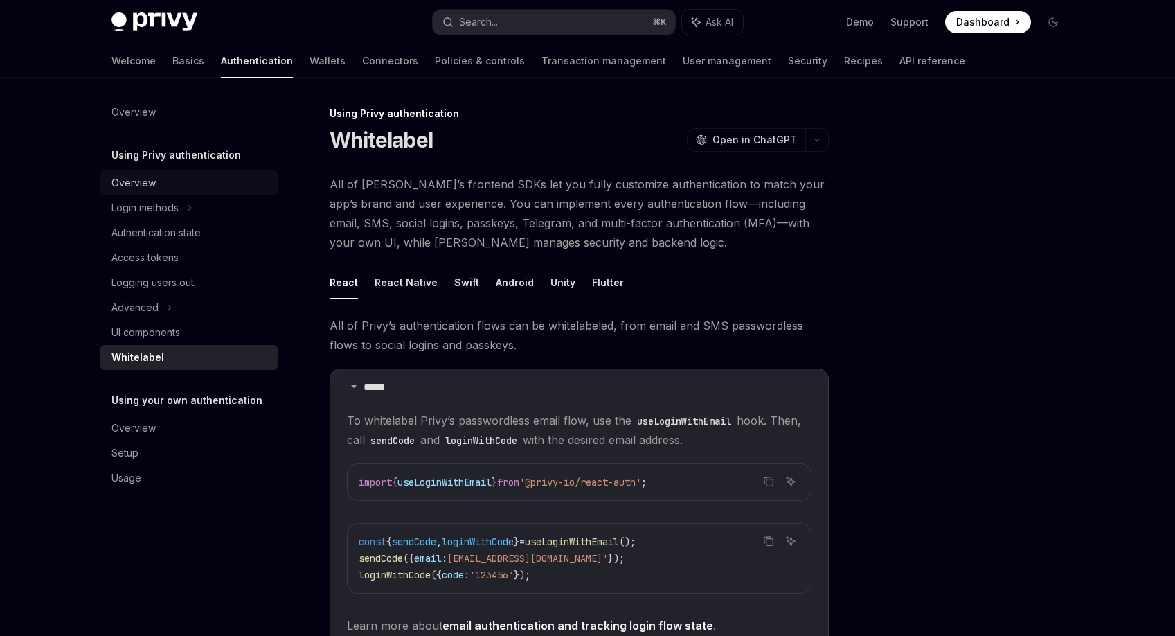
click at [228, 184] on div "Overview" at bounding box center [190, 182] width 158 height 17
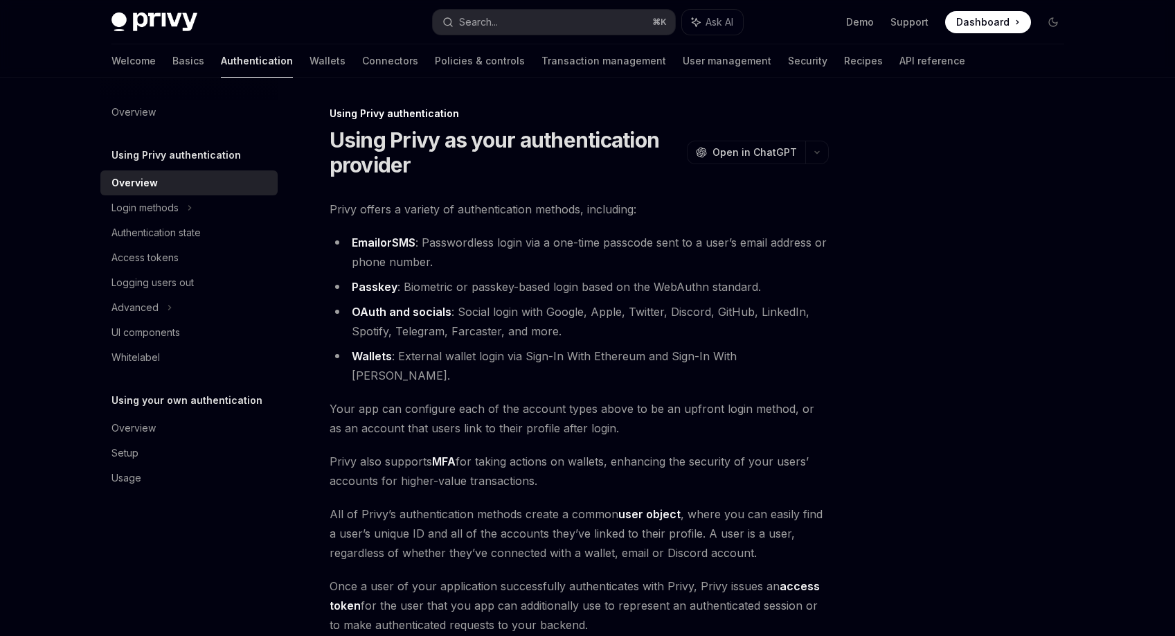
click at [591, 268] on li "Email or SMS : Passwordless login via a one-time passcode sent to a user’s emai…" at bounding box center [579, 252] width 499 height 39
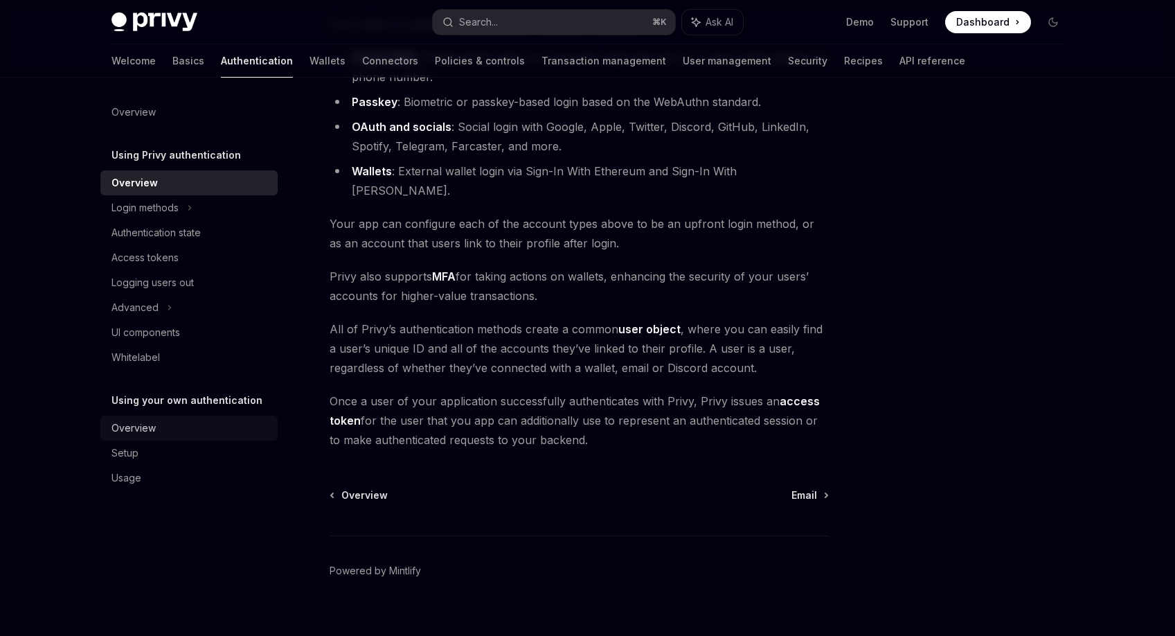
click at [161, 433] on div "Overview" at bounding box center [190, 428] width 158 height 17
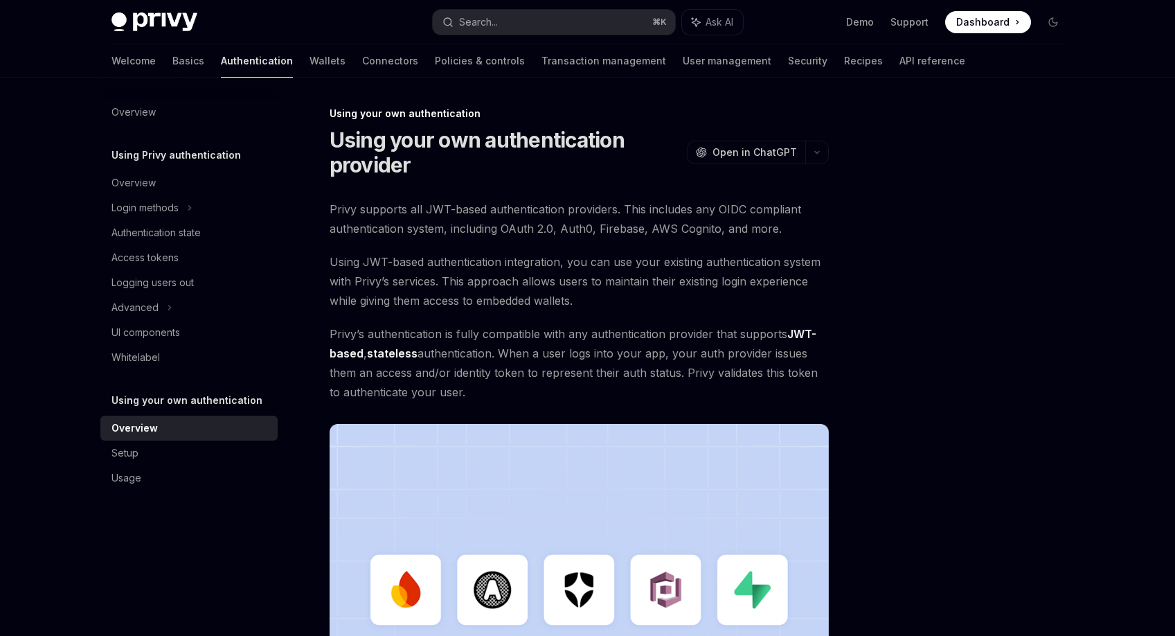
click at [648, 301] on span "Using JWT-based authentication integration, you can use your existing authentic…" at bounding box center [579, 281] width 499 height 58
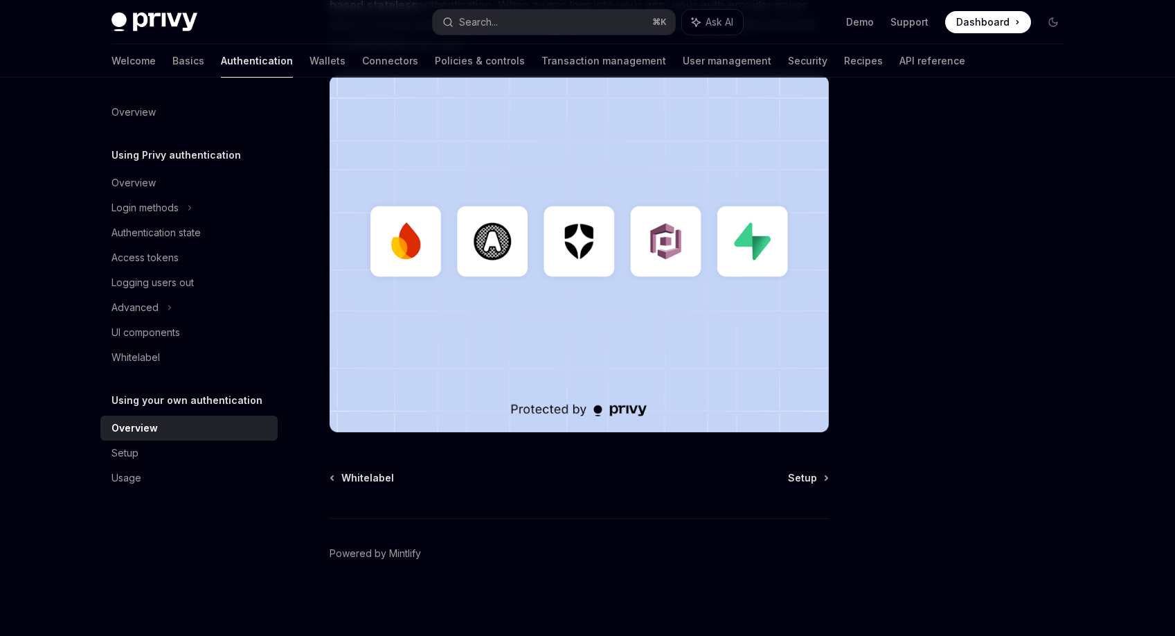
scroll to position [350, 0]
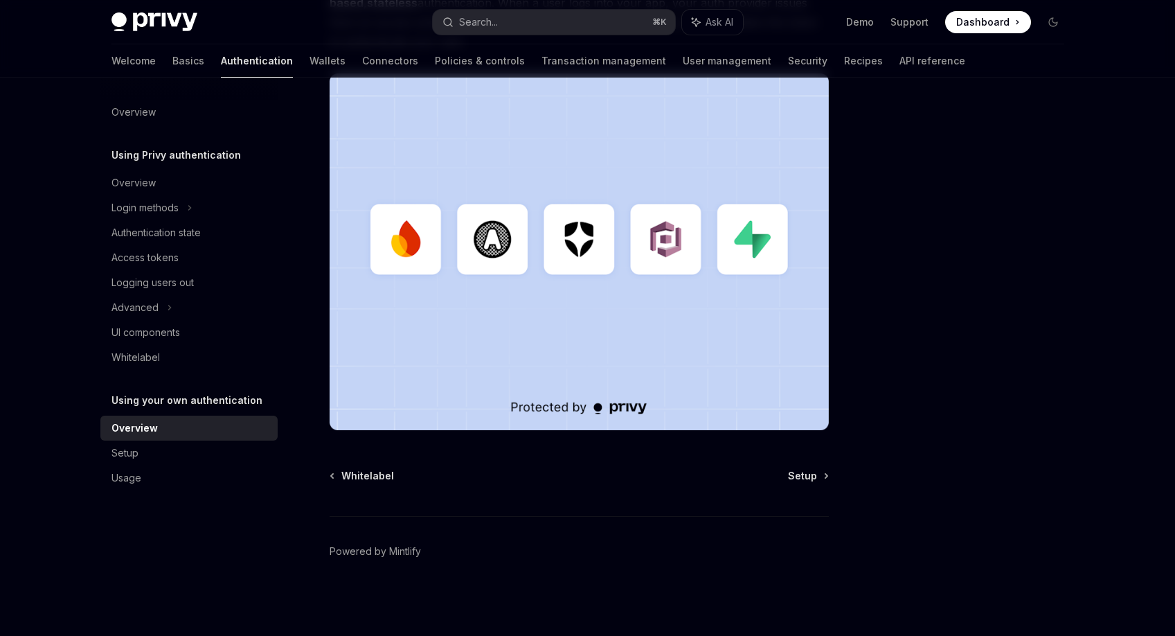
click at [918, 267] on div at bounding box center [970, 370] width 211 height 530
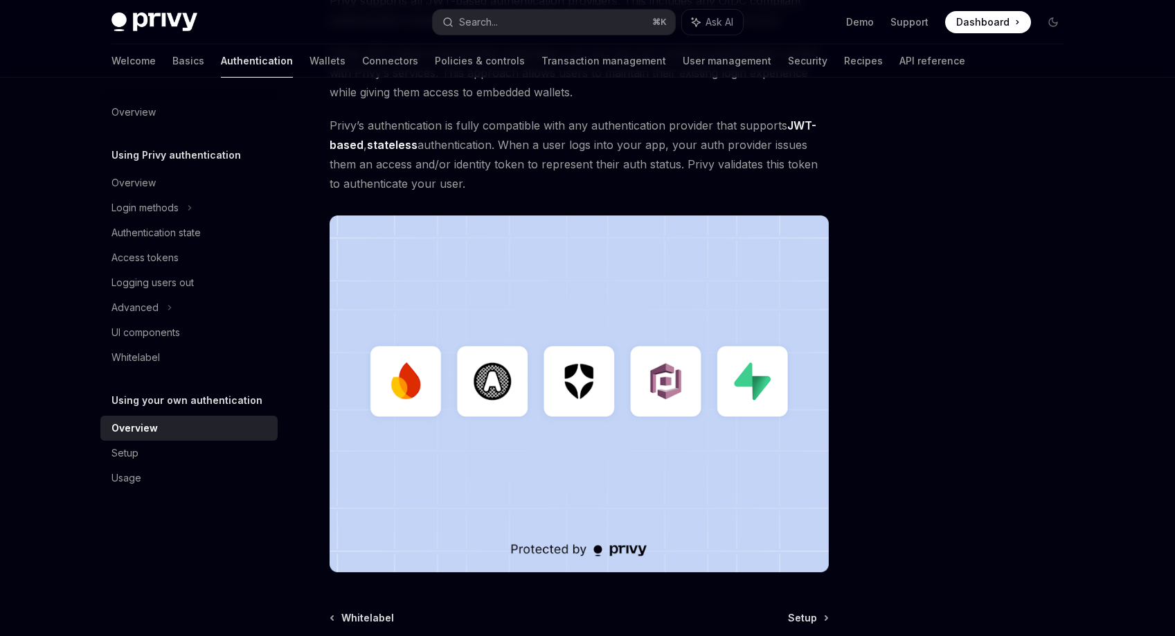
scroll to position [60, 0]
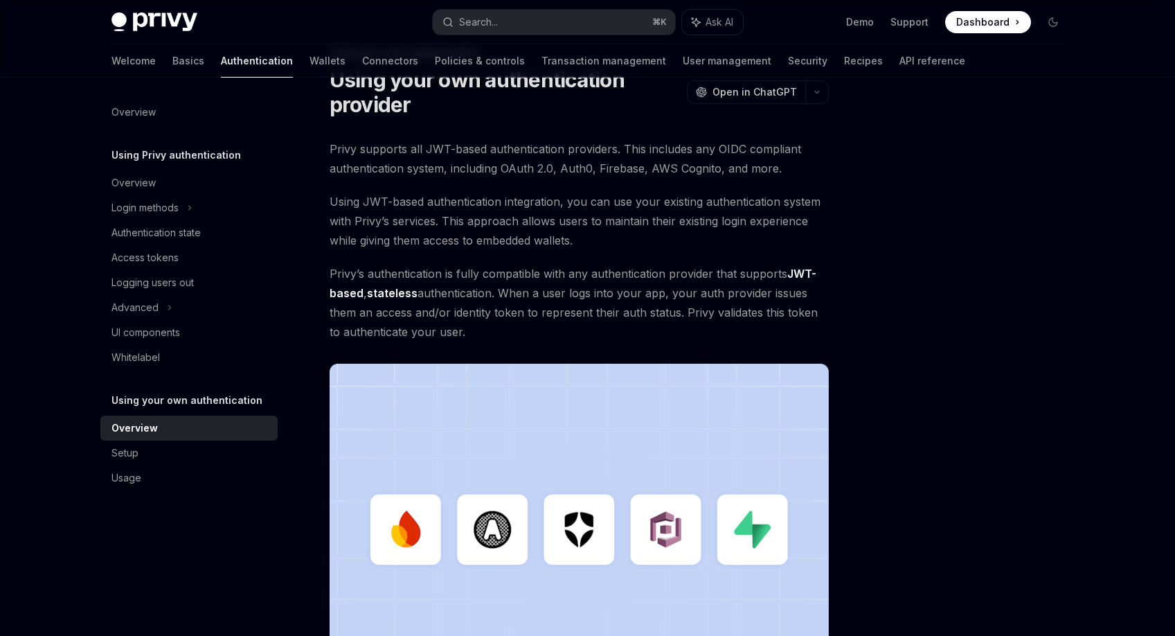
drag, startPoint x: 927, startPoint y: 326, endPoint x: 929, endPoint y: 359, distance: 32.6
click at [927, 327] on div at bounding box center [970, 370] width 211 height 530
click at [931, 365] on div at bounding box center [970, 370] width 211 height 530
click at [941, 336] on div at bounding box center [970, 370] width 211 height 530
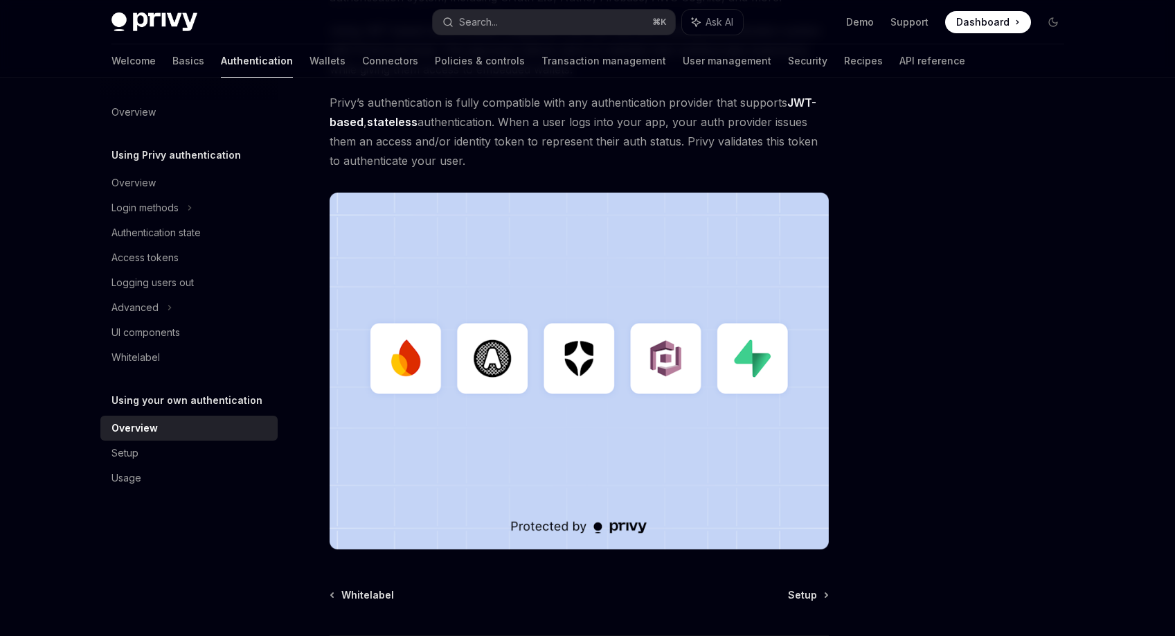
scroll to position [281, 0]
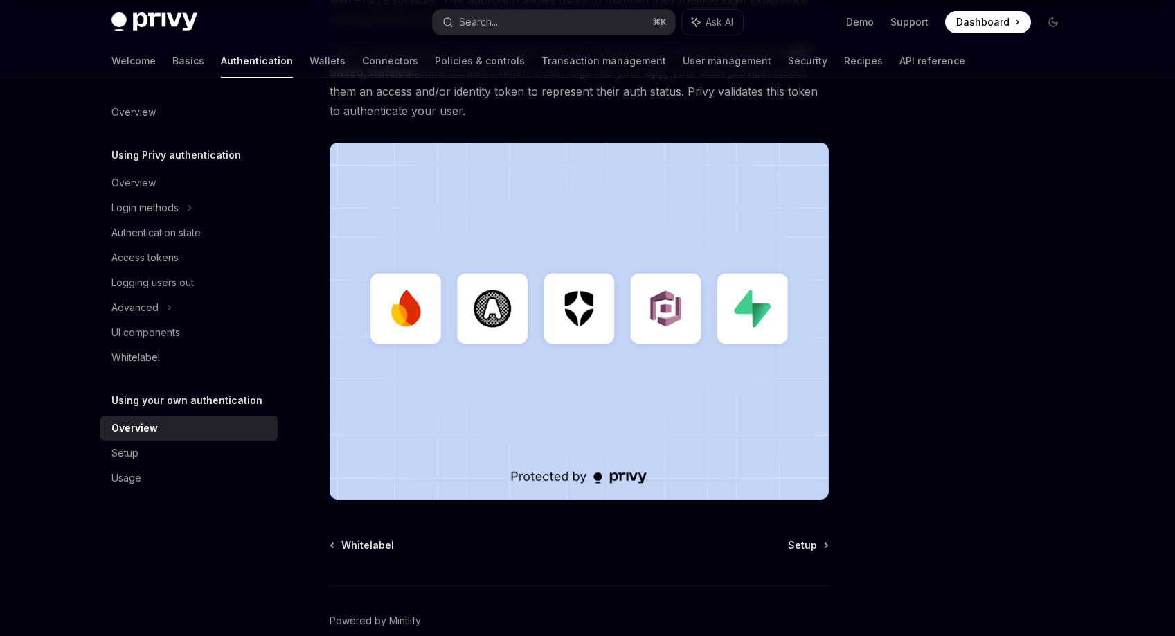
click at [44, 190] on div "Privy Docs home page Search... ⌘ K Ask AI Demo Support Dashboard Dashboard Sear…" at bounding box center [587, 212] width 1175 height 986
click at [174, 214] on div "Login methods" at bounding box center [144, 207] width 67 height 17
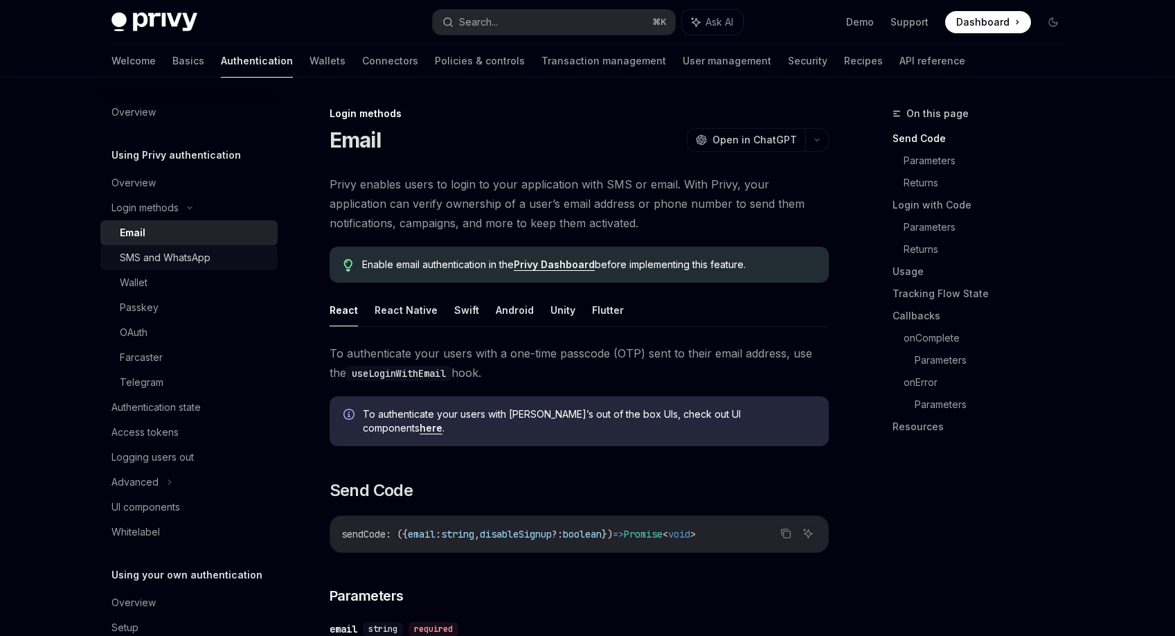
click at [189, 251] on div "SMS and WhatsApp" at bounding box center [165, 257] width 91 height 17
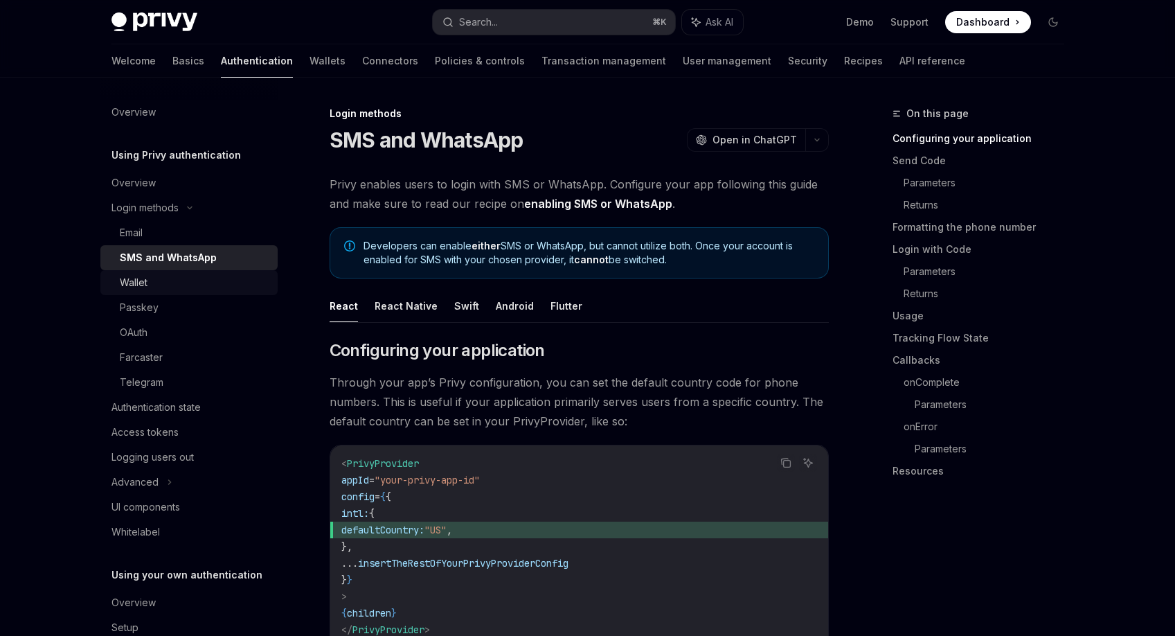
click at [193, 294] on link "Wallet" at bounding box center [188, 282] width 177 height 25
type textarea "*"
